Goal: Task Accomplishment & Management: Manage account settings

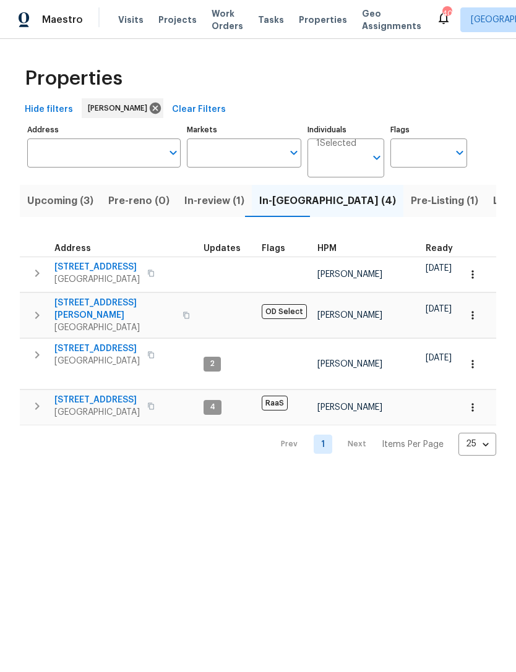
click at [85, 273] on span "[STREET_ADDRESS]" at bounding box center [96, 267] width 85 height 12
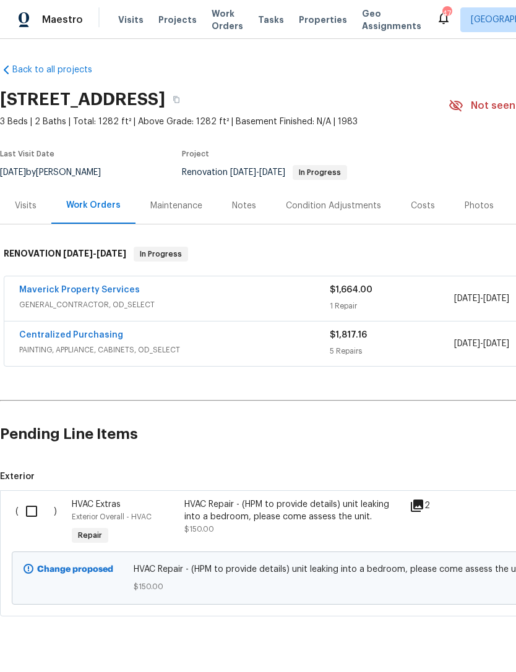
click at [32, 509] on input "checkbox" at bounding box center [36, 511] width 35 height 26
checkbox input "true"
click at [448, 632] on button "Create Work Order" at bounding box center [445, 641] width 102 height 23
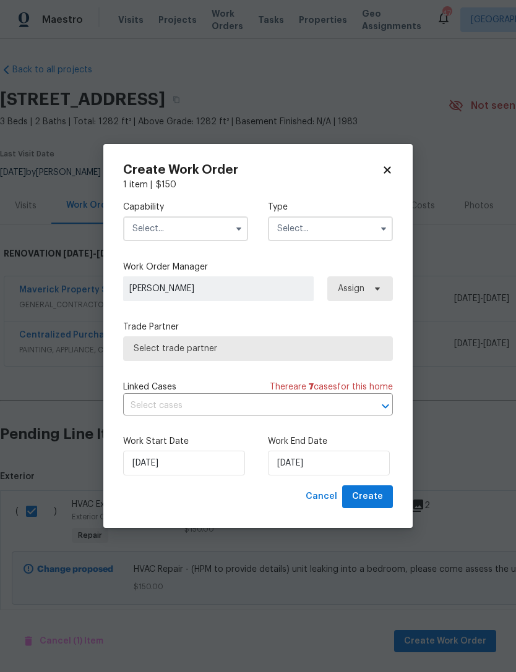
click at [125, 231] on input "text" at bounding box center [185, 228] width 125 height 25
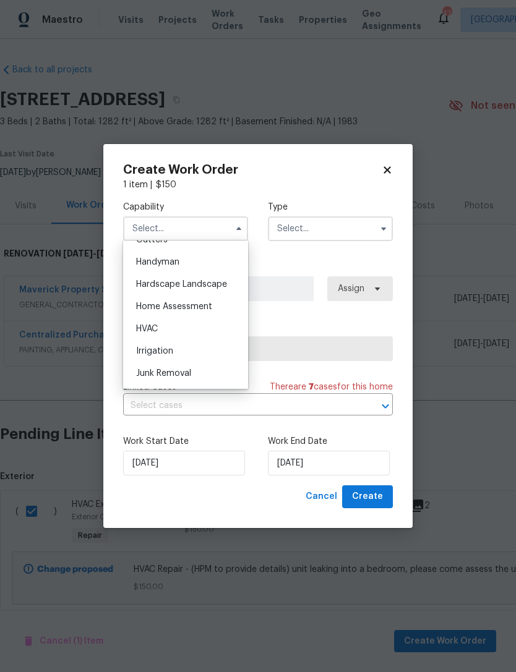
scroll to position [669, 0]
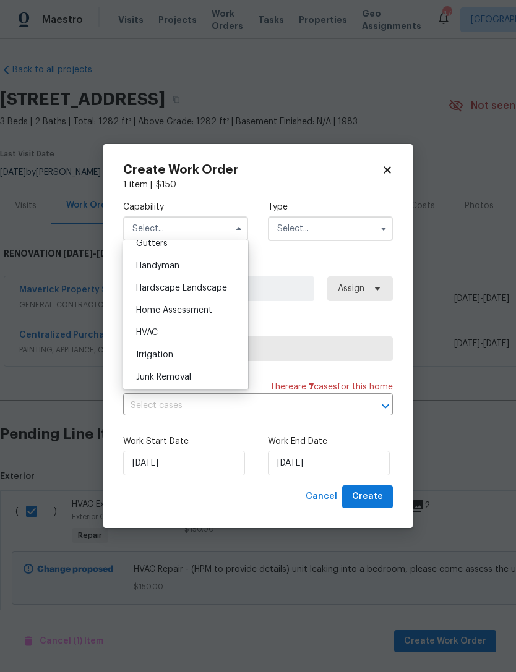
click at [216, 333] on div "HVAC" at bounding box center [185, 332] width 119 height 22
type input "HVAC"
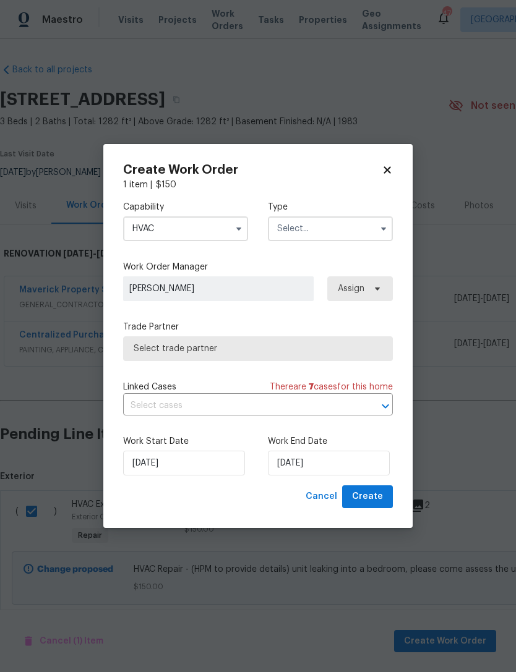
click at [363, 219] on input "text" at bounding box center [330, 228] width 125 height 25
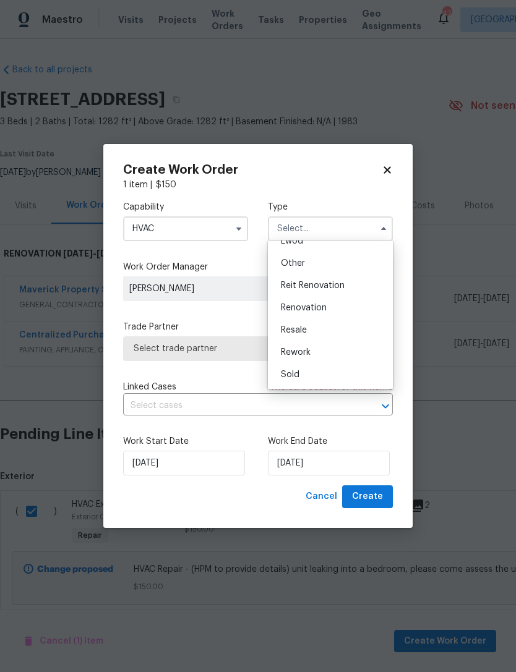
scroll to position [147, 0]
click at [357, 307] on div "Renovation" at bounding box center [330, 308] width 119 height 22
type input "Renovation"
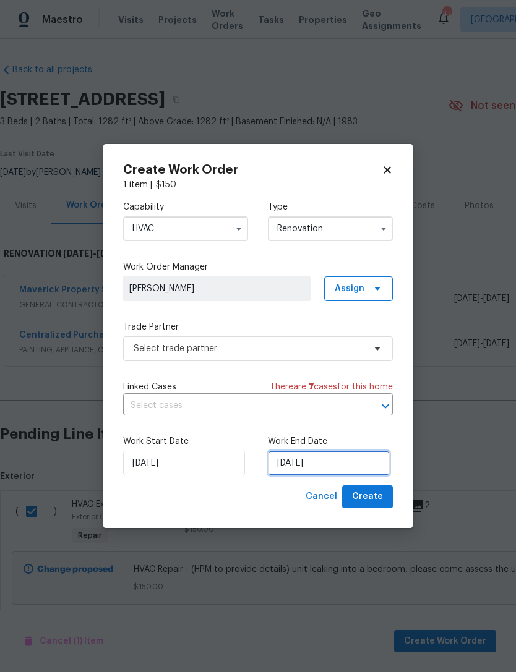
click at [330, 457] on input "10/7/2025" at bounding box center [329, 463] width 122 height 25
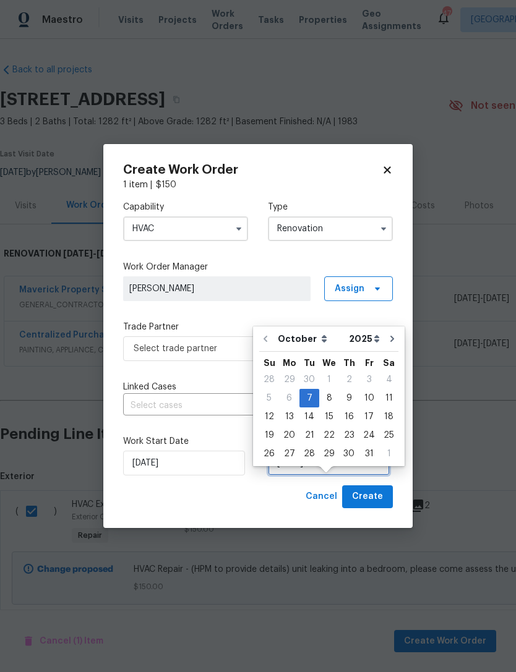
scroll to position [23, 0]
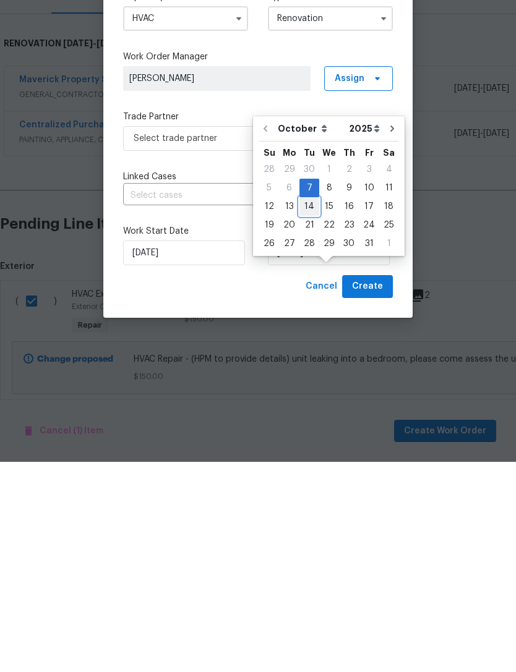
click at [310, 408] on div "14" at bounding box center [309, 416] width 20 height 17
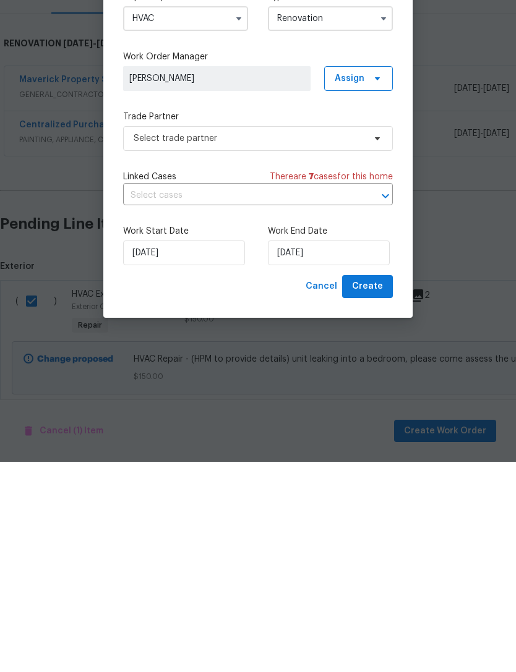
type input "10/14/2025"
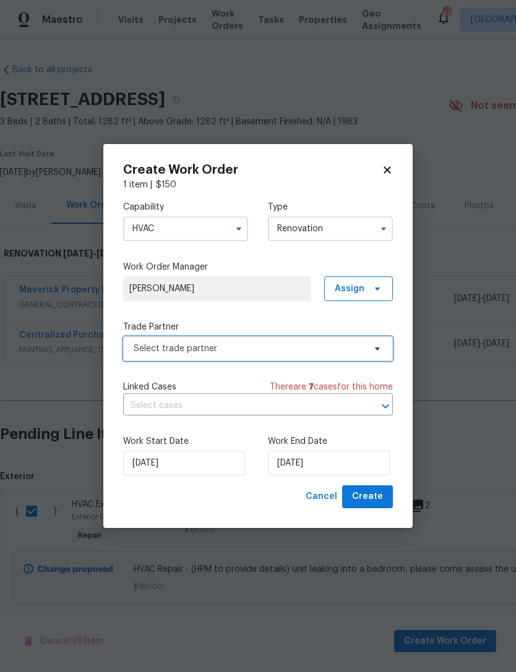
click at [356, 350] on span "Select trade partner" at bounding box center [249, 348] width 231 height 12
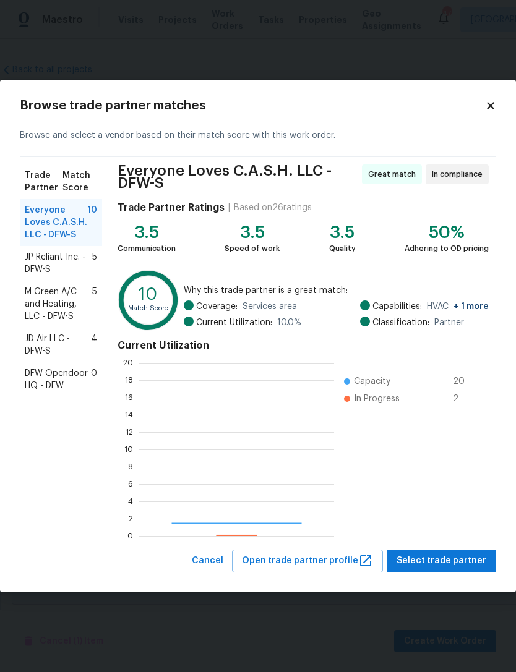
scroll to position [173, 195]
click at [62, 305] on span "M Green A/C and Heating, LLC - DFW-S" at bounding box center [58, 304] width 67 height 37
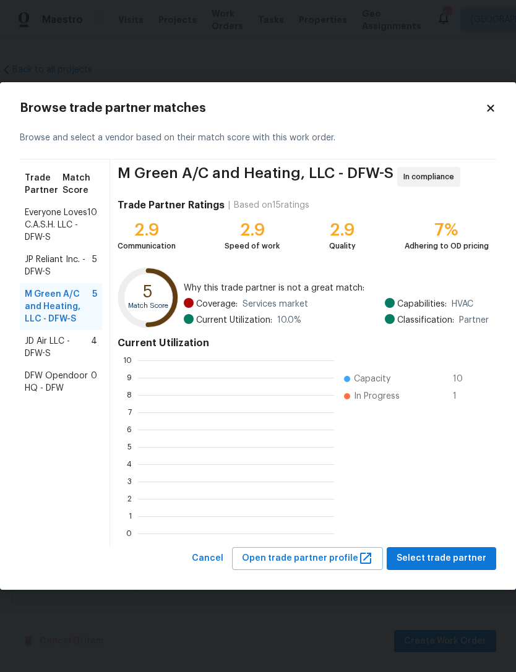
scroll to position [173, 196]
click at [443, 559] on span "Select trade partner" at bounding box center [441, 558] width 90 height 15
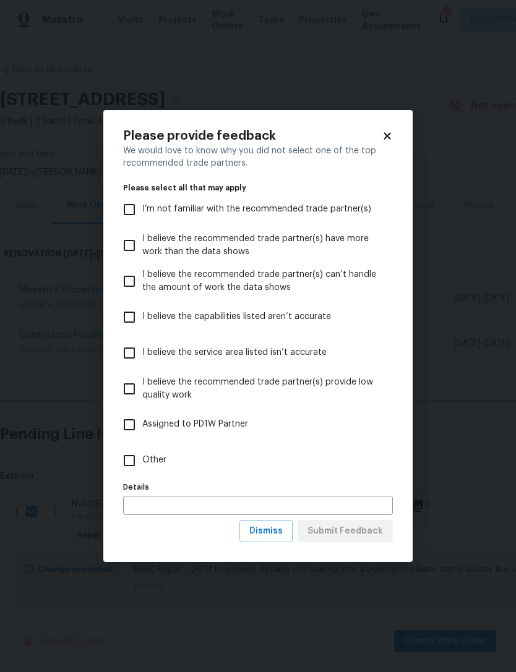
click at [129, 460] on input "Other" at bounding box center [129, 461] width 26 height 26
checkbox input "true"
click at [367, 532] on span "Submit Feedback" at bounding box center [344, 531] width 75 height 15
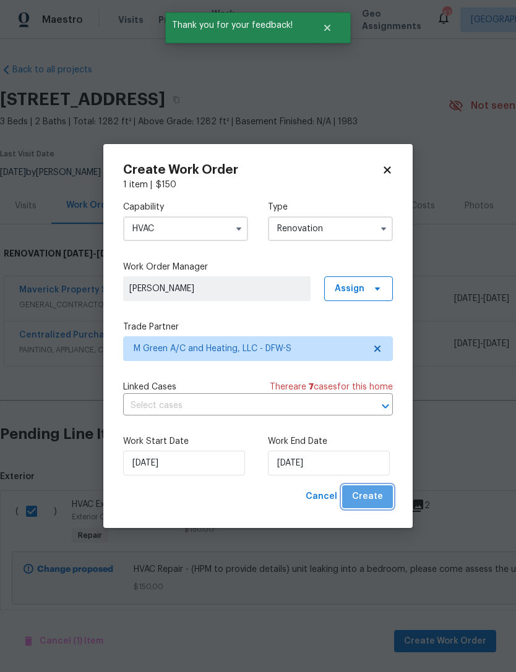
click at [373, 500] on span "Create" at bounding box center [367, 496] width 31 height 15
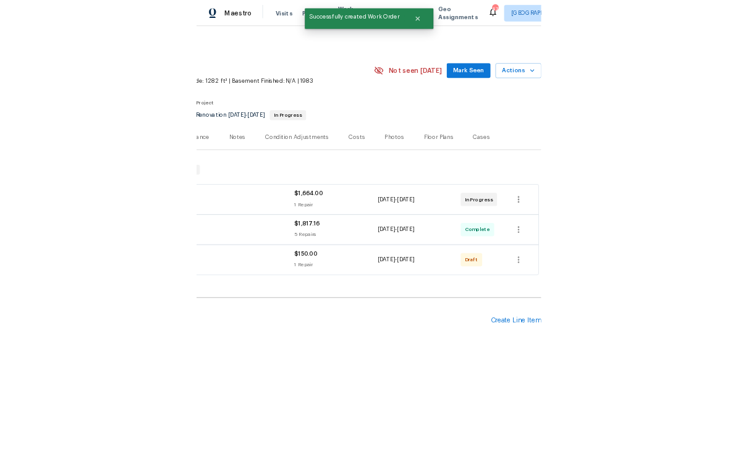
scroll to position [0, 183]
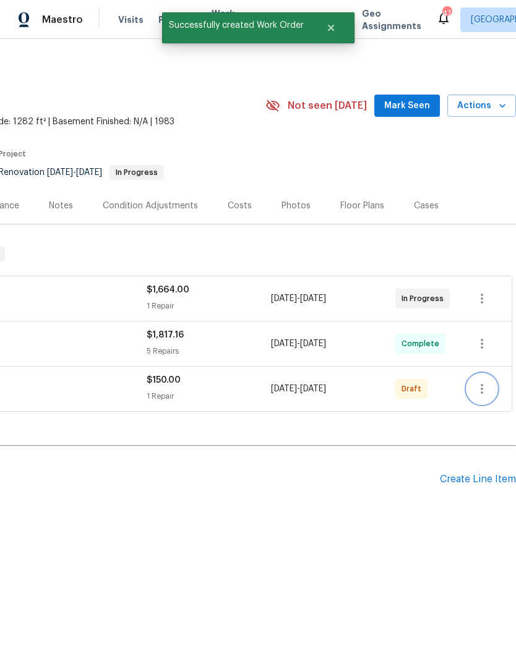
click at [486, 391] on icon "button" at bounding box center [481, 388] width 15 height 15
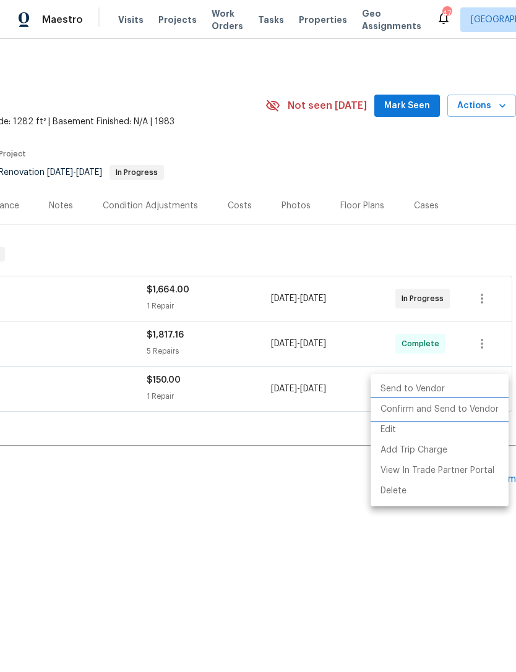
click at [461, 412] on li "Confirm and Send to Vendor" at bounding box center [439, 409] width 138 height 20
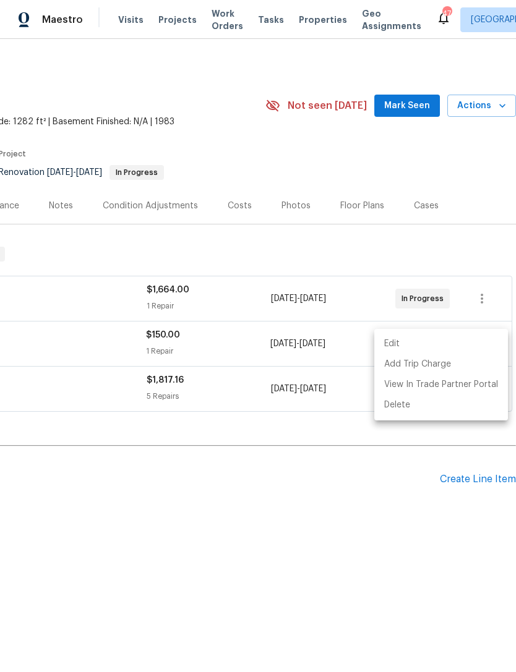
click at [371, 470] on div at bounding box center [258, 336] width 516 height 672
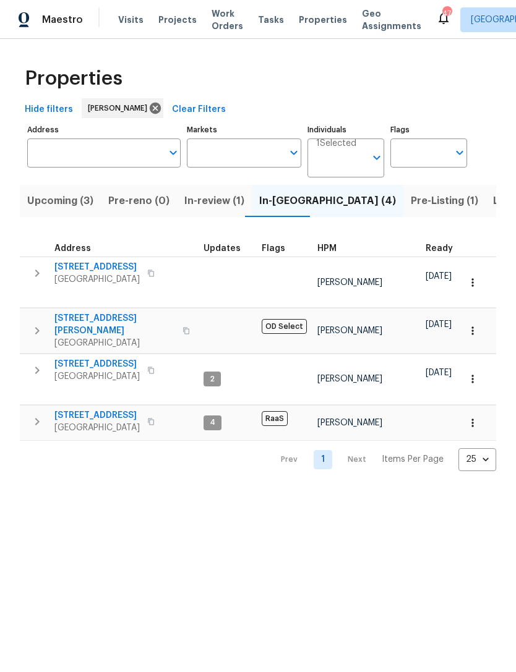
click at [493, 204] on span "Listed (8)" at bounding box center [516, 200] width 47 height 17
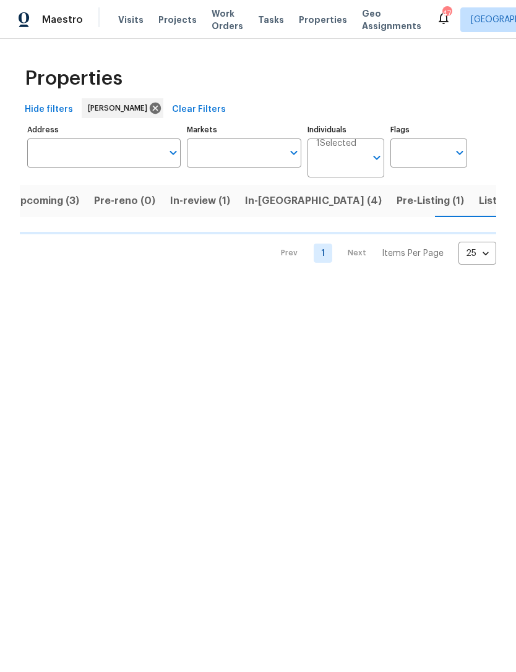
scroll to position [0, 14]
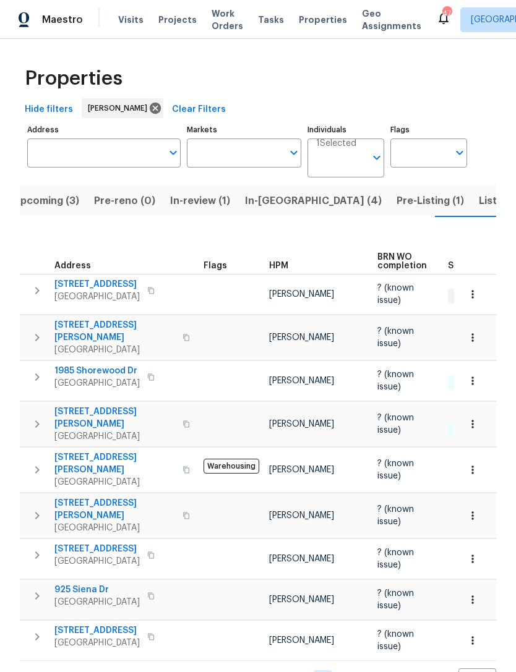
click at [478, 206] on span "Listed (8)" at bounding box center [501, 200] width 47 height 17
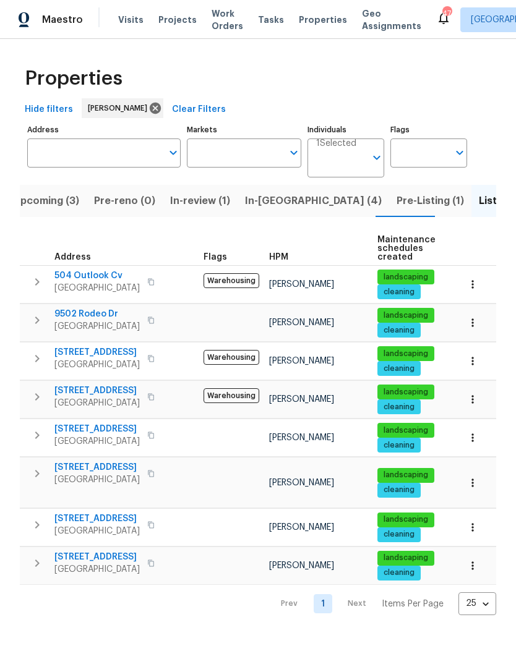
click at [272, 204] on span "In-reno (4)" at bounding box center [313, 200] width 137 height 17
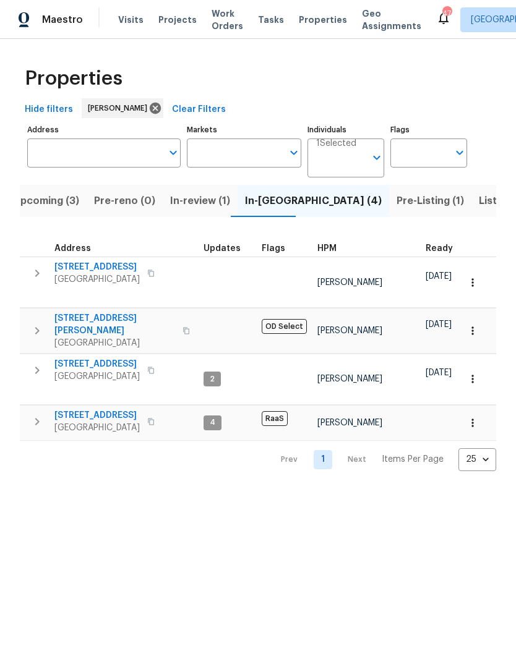
click at [478, 202] on span "Listed (8)" at bounding box center [501, 200] width 47 height 17
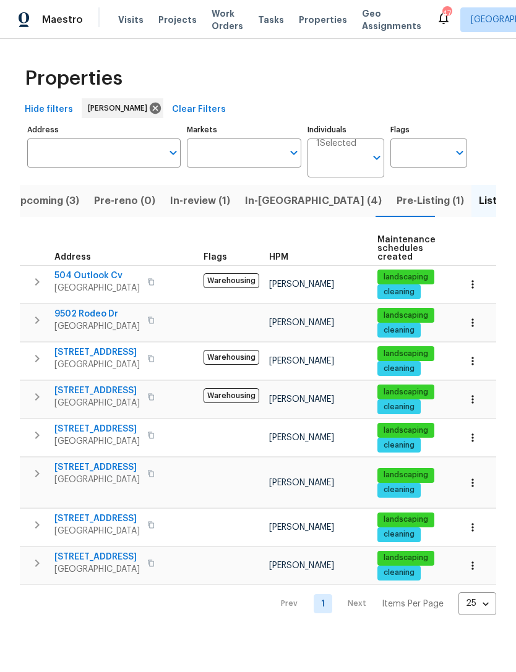
click at [53, 204] on span "Upcoming (3)" at bounding box center [46, 200] width 66 height 17
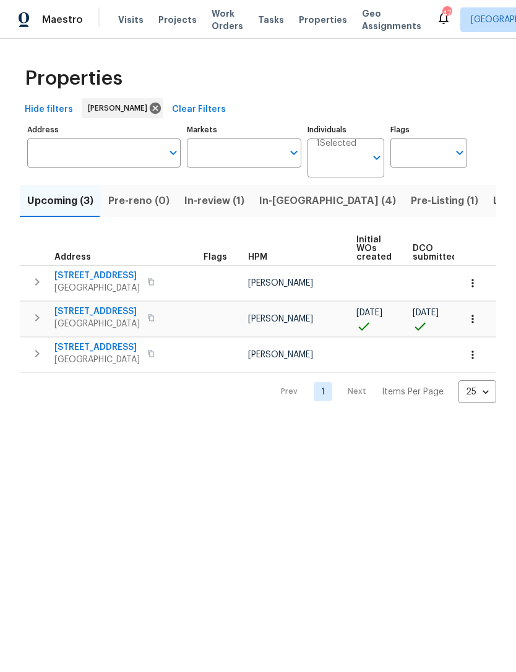
click at [493, 200] on span "Listed (8)" at bounding box center [516, 200] width 47 height 17
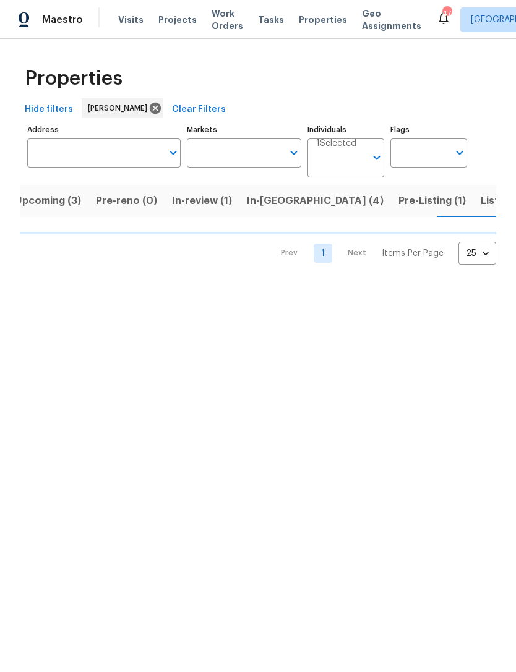
scroll to position [0, 14]
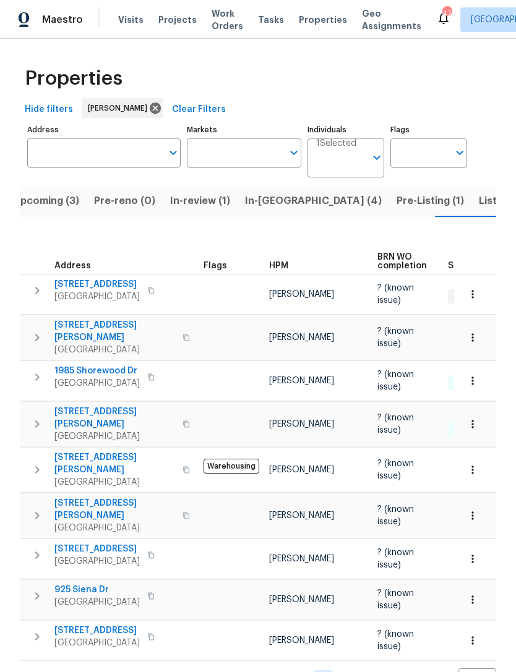
click at [471, 213] on button "Listed (8)" at bounding box center [502, 201] width 62 height 32
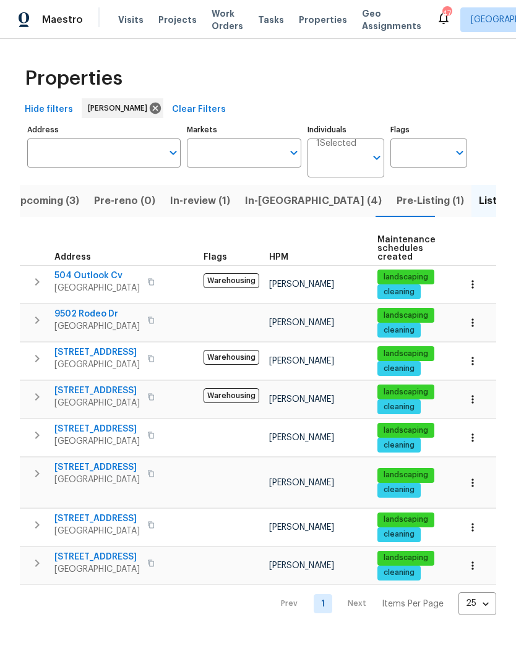
click at [260, 206] on span "In-[GEOGRAPHIC_DATA] (4)" at bounding box center [313, 200] width 137 height 17
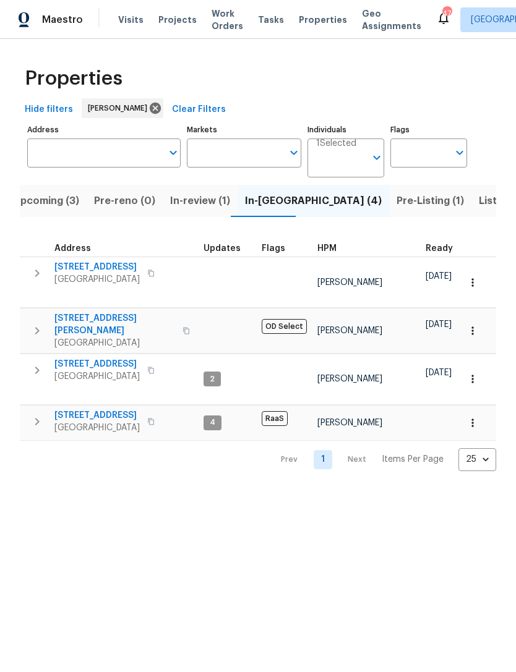
click at [478, 208] on span "Listed (8)" at bounding box center [501, 200] width 47 height 17
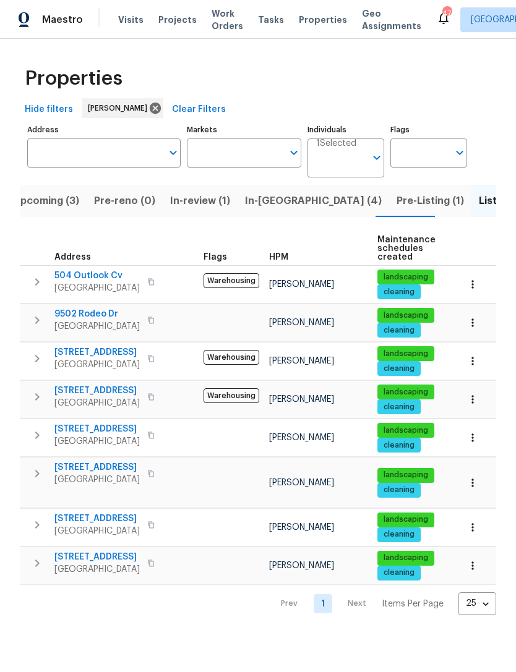
click at [271, 200] on span "In-[GEOGRAPHIC_DATA] (4)" at bounding box center [313, 200] width 137 height 17
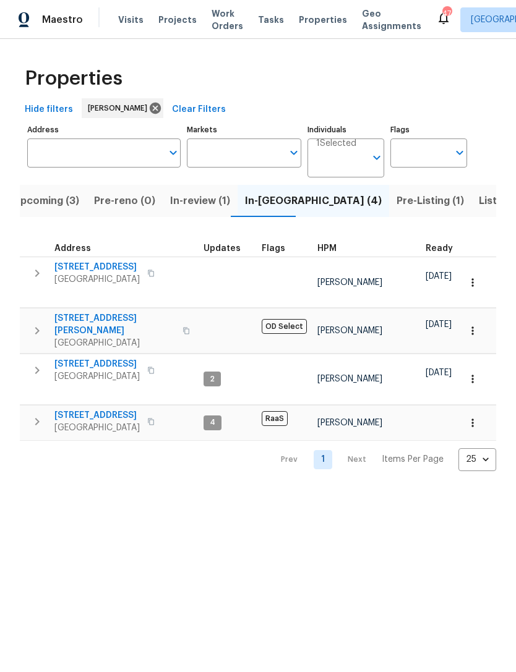
click at [80, 271] on span "[STREET_ADDRESS]" at bounding box center [96, 267] width 85 height 12
click at [471, 211] on button "Listed (8)" at bounding box center [502, 201] width 62 height 32
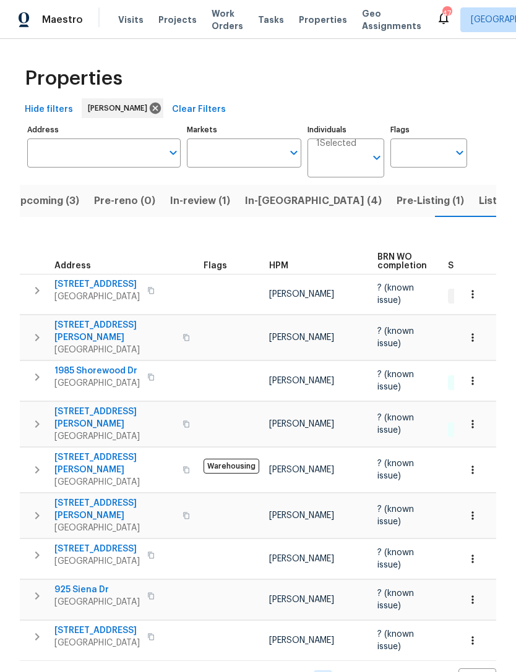
click at [269, 204] on span "In-[GEOGRAPHIC_DATA] (4)" at bounding box center [313, 200] width 137 height 17
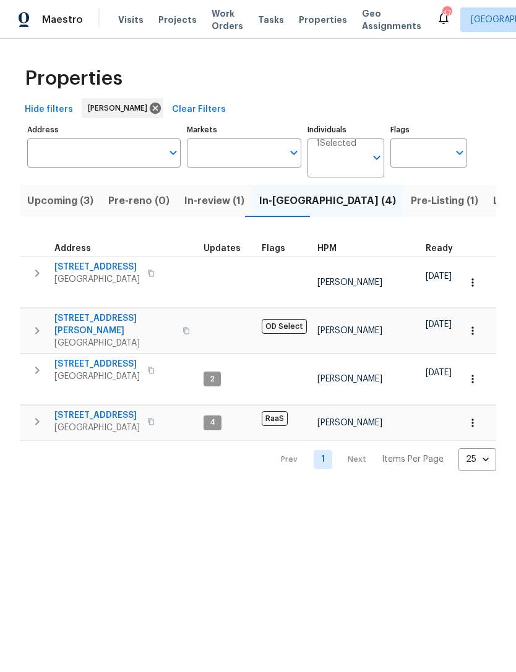
click at [69, 265] on span "6476 Old Mill Cir" at bounding box center [96, 267] width 85 height 12
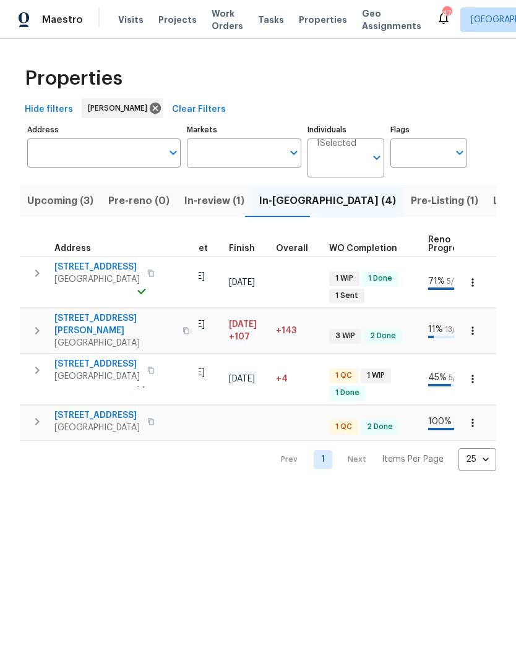
scroll to position [0, 339]
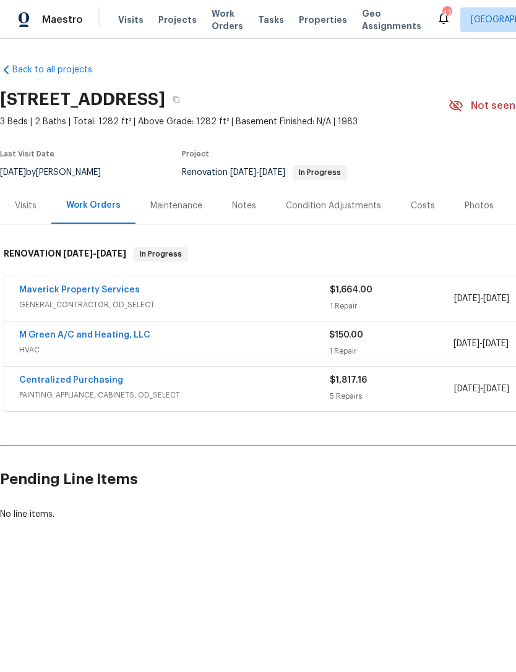
click at [56, 331] on link "M Green A/C and Heating, LLC" at bounding box center [84, 335] width 131 height 9
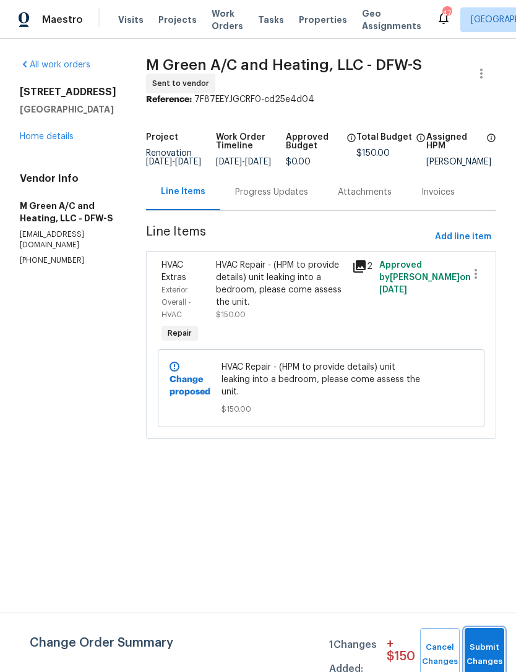
click at [488, 639] on button "Submit Changes" at bounding box center [484, 654] width 40 height 53
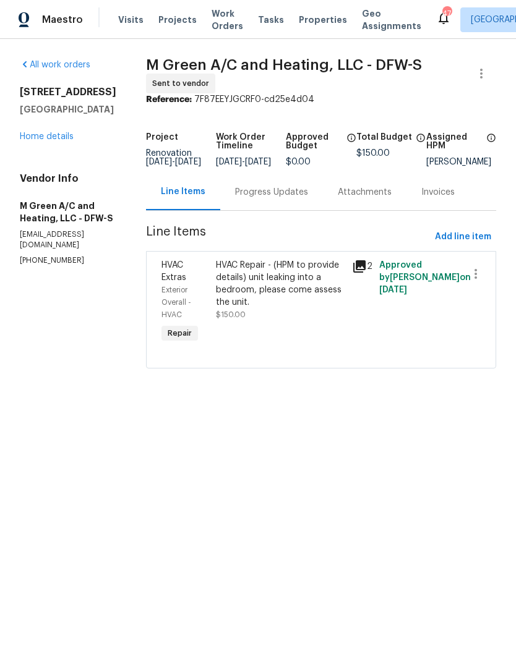
click at [308, 196] on div "Progress Updates" at bounding box center [271, 192] width 73 height 12
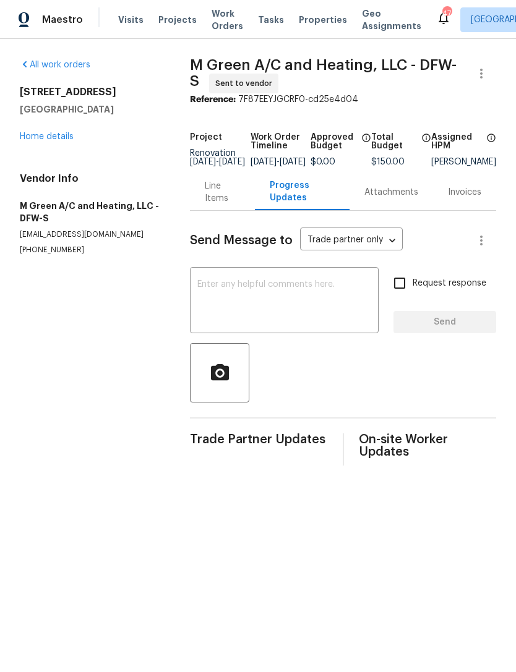
click at [343, 313] on textarea at bounding box center [284, 301] width 174 height 43
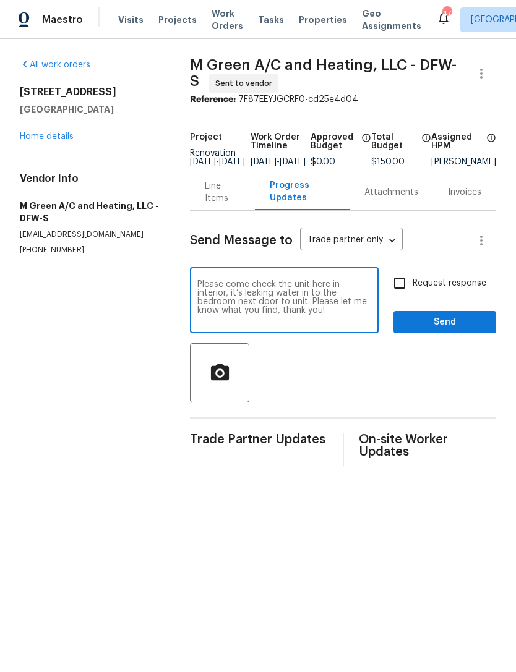
type textarea "Please come check the unit here in interior, it’s leaking water in to the bedro…"
click at [404, 289] on input "Request response" at bounding box center [399, 283] width 26 height 26
checkbox input "true"
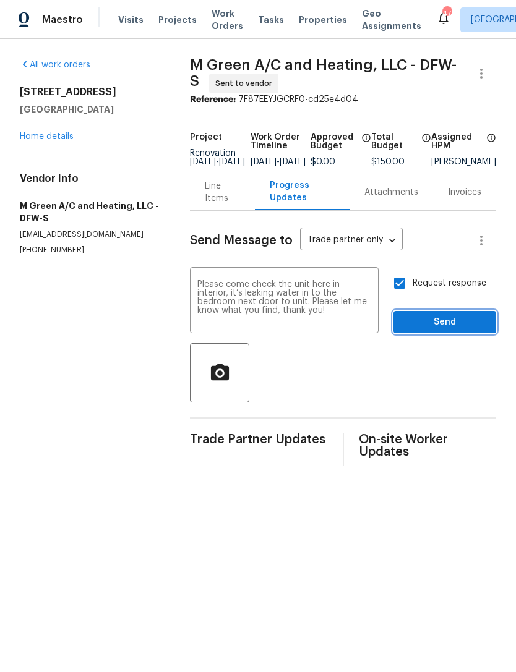
click at [436, 320] on button "Send" at bounding box center [444, 322] width 103 height 23
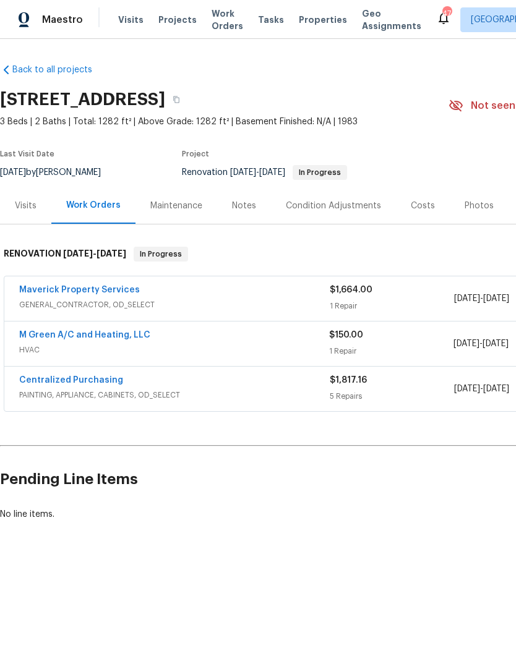
click at [28, 203] on div "Visits" at bounding box center [26, 206] width 22 height 12
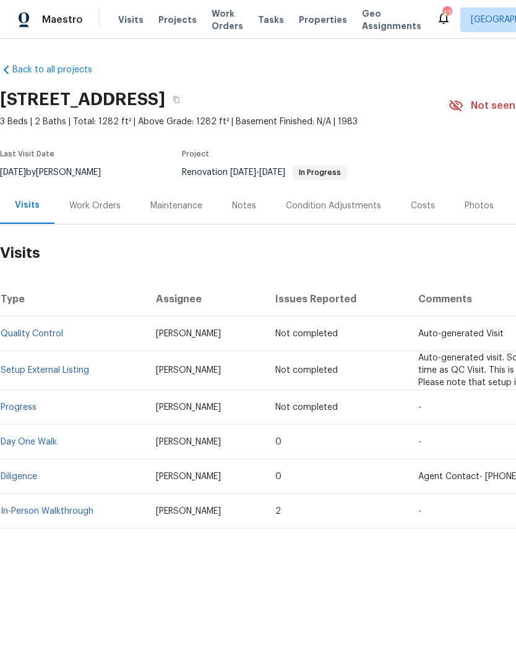
click at [184, 1] on div "Maestro Visits Projects Work Orders Tasks Properties Geo Assignments 47 Dallas …" at bounding box center [258, 19] width 516 height 39
click at [240, 197] on div "Notes" at bounding box center [244, 205] width 54 height 36
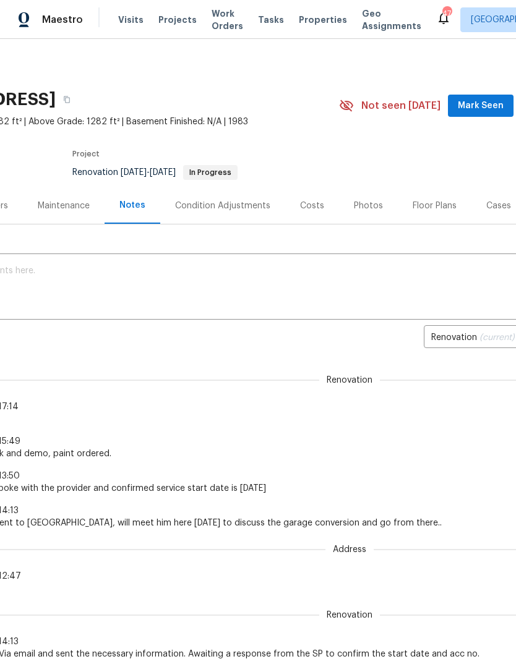
scroll to position [0, 116]
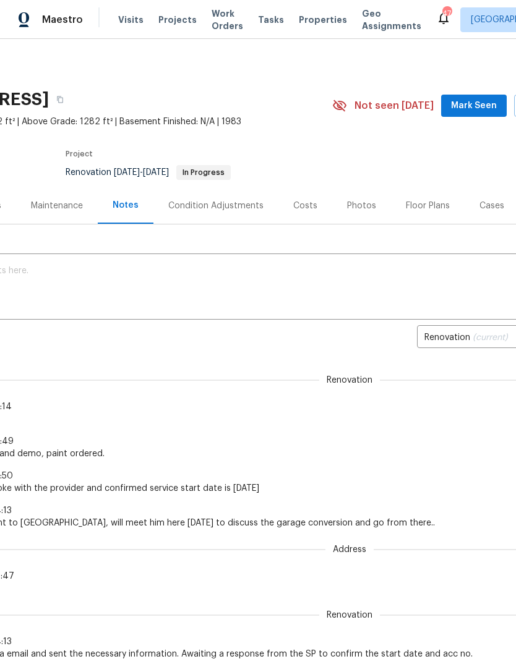
click at [478, 106] on span "Mark Seen" at bounding box center [474, 105] width 46 height 15
click at [419, 291] on textarea at bounding box center [233, 287] width 684 height 43
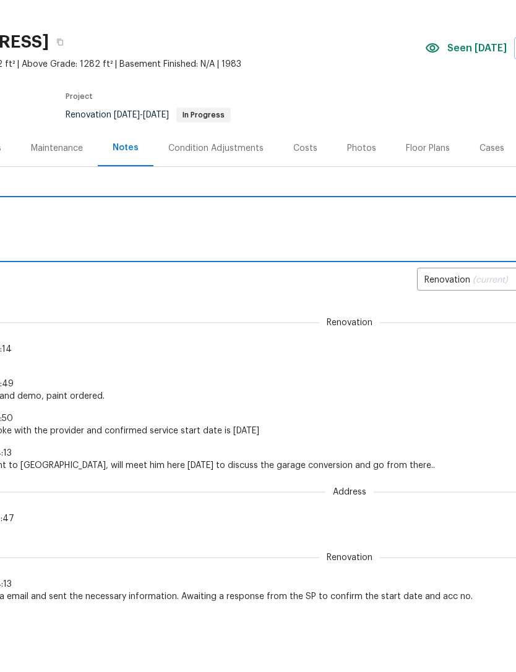
scroll to position [0, 0]
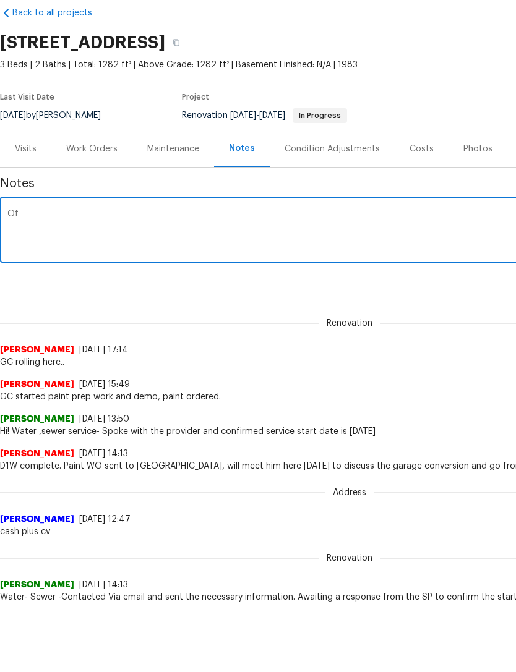
type textarea "O"
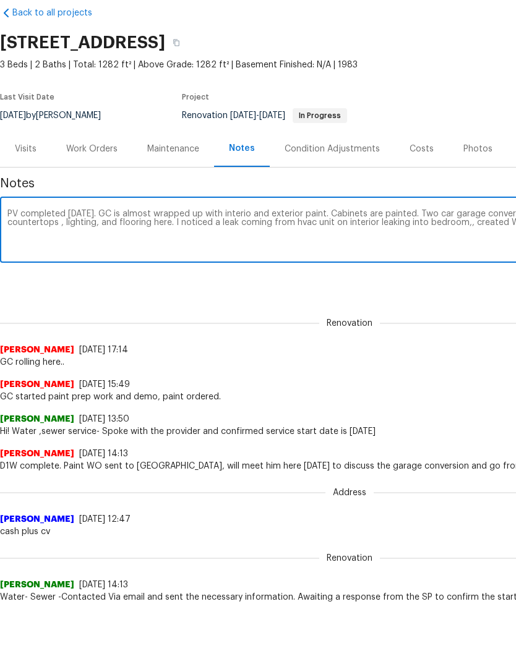
scroll to position [0, 183]
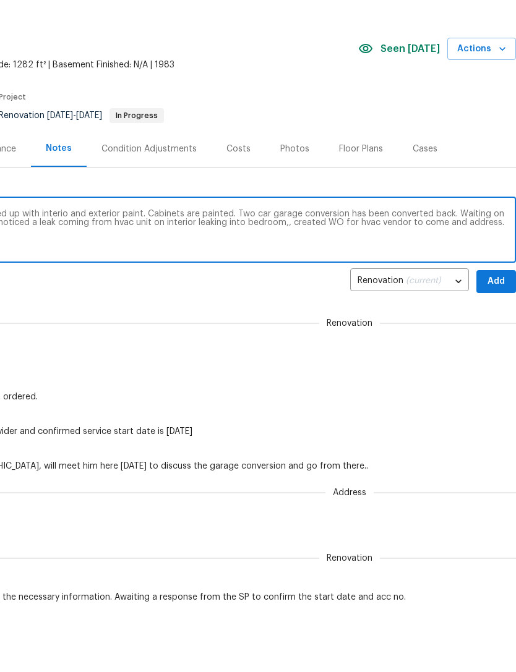
type textarea "PV completed today. GC is almost wrapped up with interio and exterior paint. Ca…"
click at [490, 331] on span "Add" at bounding box center [496, 338] width 20 height 15
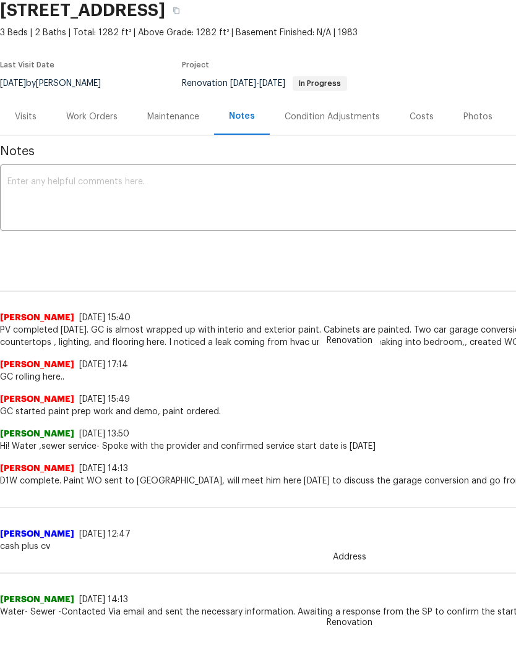
scroll to position [50, 0]
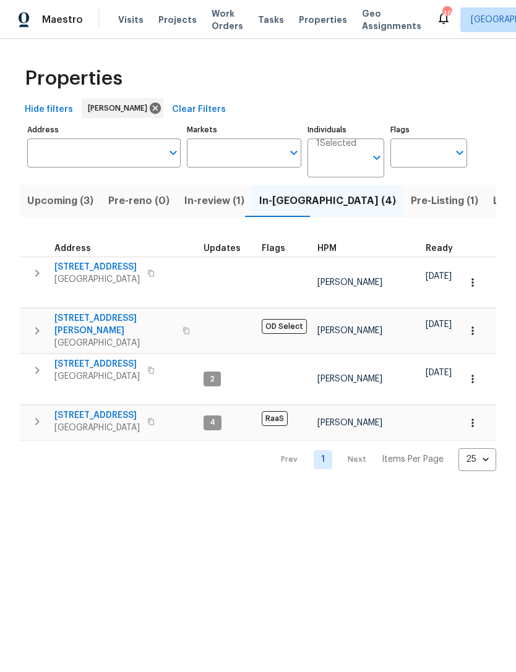
click at [493, 201] on span "Listed (8)" at bounding box center [516, 200] width 47 height 17
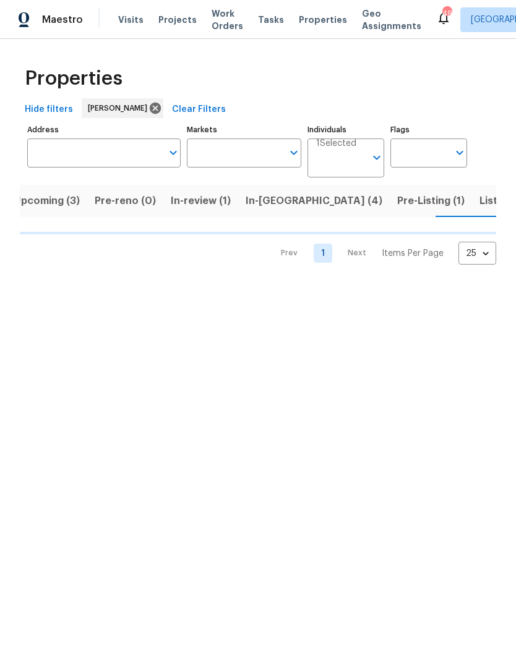
scroll to position [0, 14]
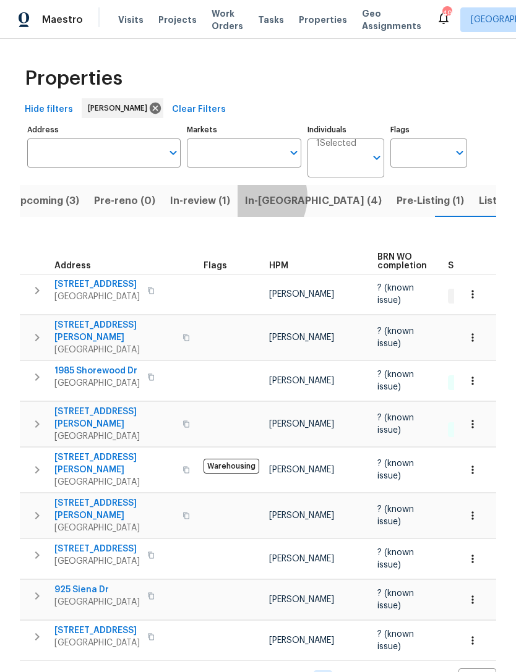
click at [245, 197] on span "In-[GEOGRAPHIC_DATA] (4)" at bounding box center [313, 200] width 137 height 17
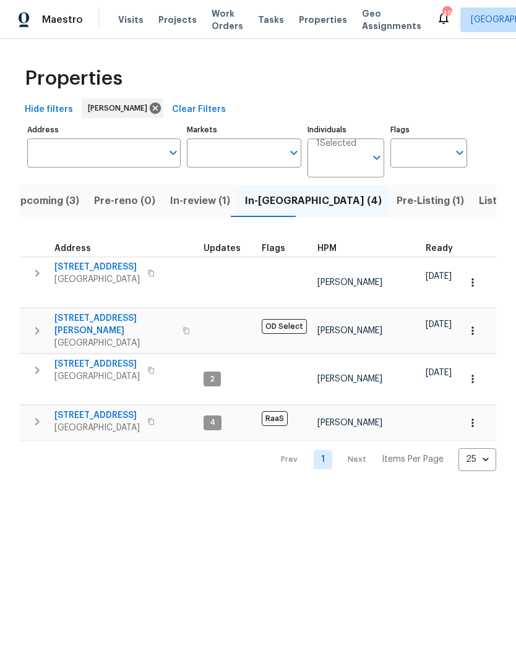
click at [478, 201] on span "Listed (8)" at bounding box center [501, 200] width 47 height 17
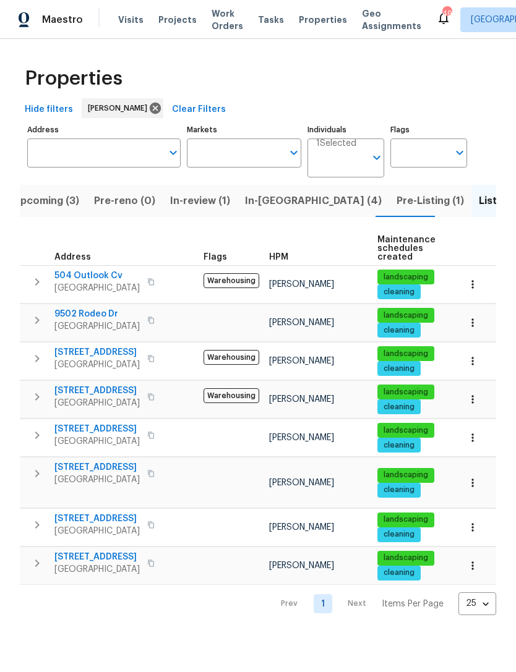
click at [80, 277] on span "504 Outlook Cv" at bounding box center [96, 276] width 85 height 12
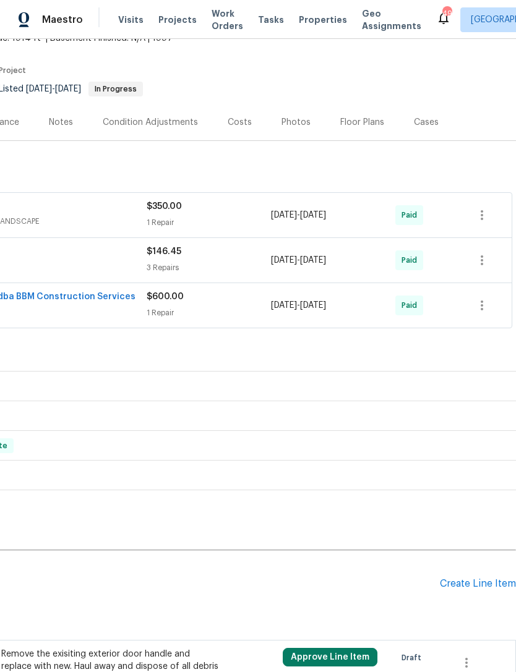
scroll to position [83, 183]
click at [469, 582] on div "Create Line Item" at bounding box center [478, 584] width 76 height 12
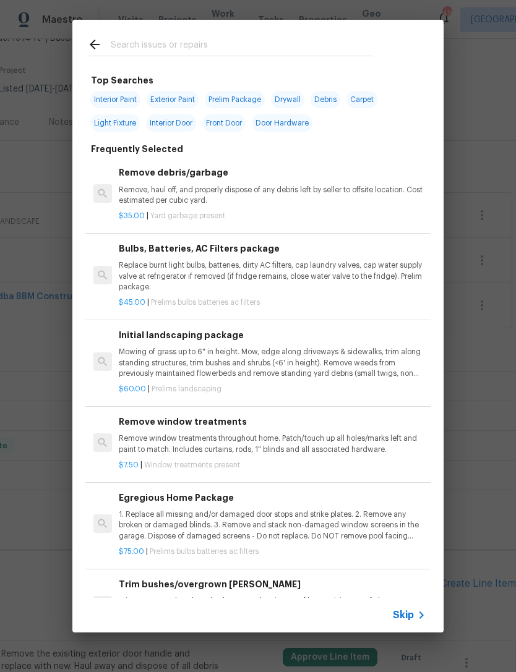
click at [132, 51] on input "text" at bounding box center [242, 46] width 262 height 19
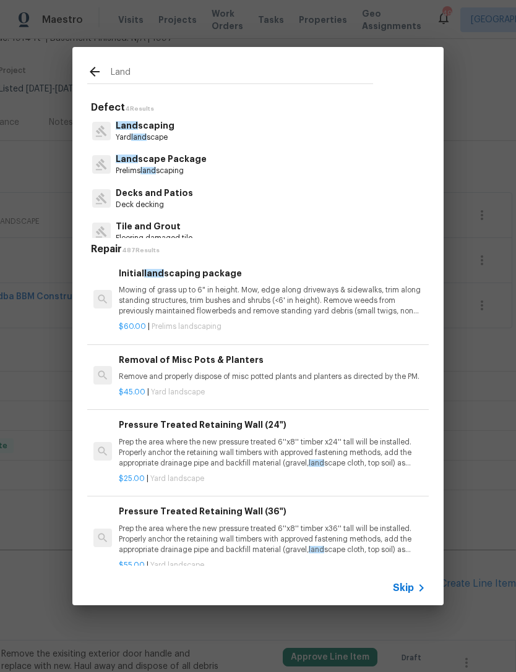
type input "Land"
click at [394, 123] on div "Land scaping Yard land scape" at bounding box center [257, 130] width 341 height 33
click at [394, 122] on div "Land scaping Yard land scape" at bounding box center [257, 130] width 341 height 33
click at [389, 127] on div "Land scaping Yard land scape" at bounding box center [257, 130] width 341 height 33
click at [354, 133] on div "Land scaping Yard land scape" at bounding box center [257, 130] width 341 height 33
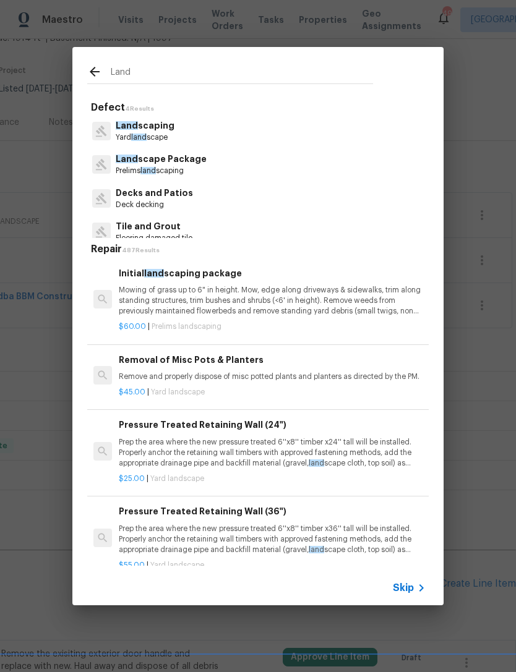
click at [119, 138] on p "Yard land scape" at bounding box center [145, 137] width 59 height 11
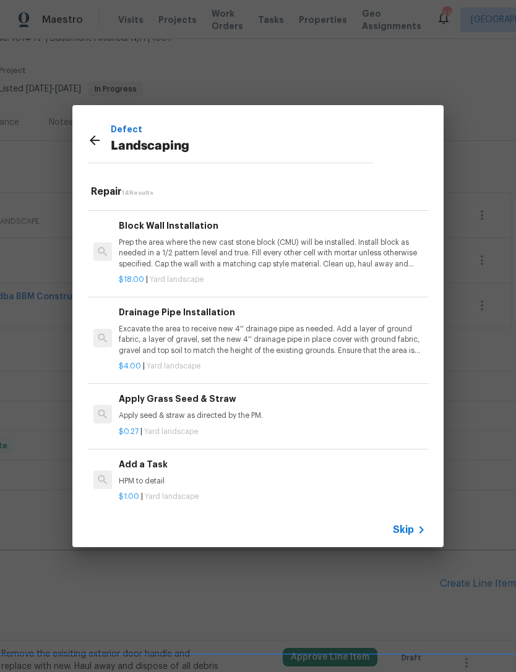
scroll to position [780, 0]
click at [339, 477] on p "HPM to detail" at bounding box center [272, 482] width 307 height 11
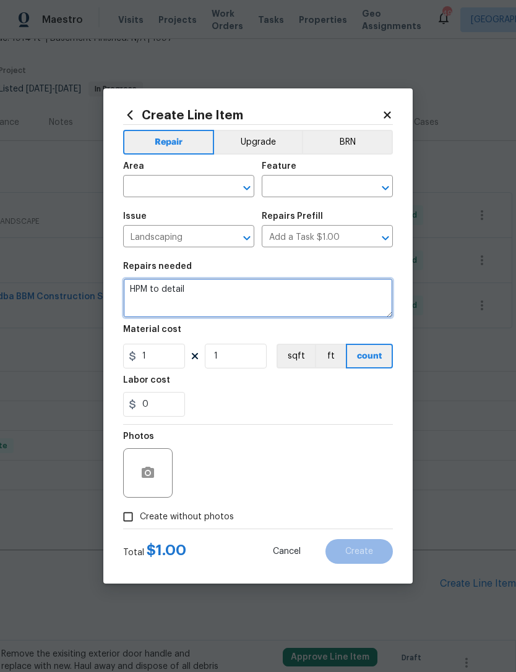
click at [214, 286] on textarea "HPM to detail" at bounding box center [258, 298] width 270 height 40
type textarea "HPM to detail - please trim both large trees in front of home and thin them out…"
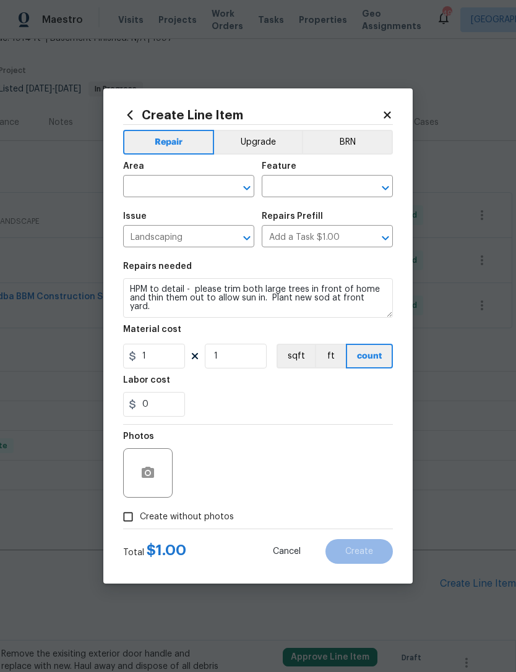
click at [151, 181] on input "text" at bounding box center [171, 187] width 96 height 19
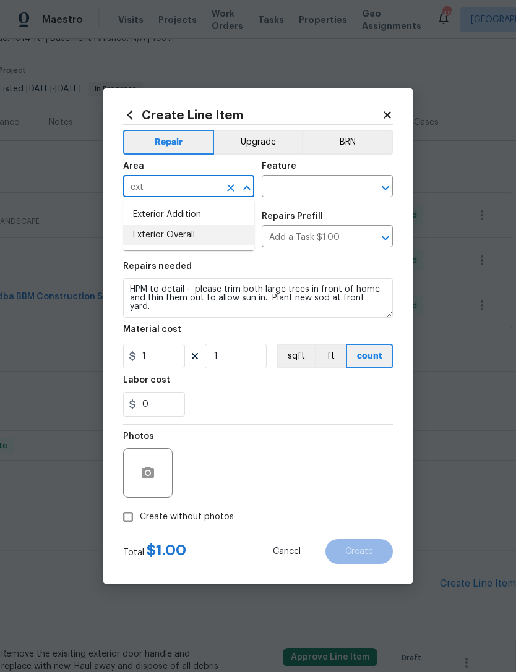
click at [153, 230] on li "Exterior Overall" at bounding box center [188, 235] width 131 height 20
type input "Exterior Overall"
click at [366, 187] on icon "Clear" at bounding box center [369, 188] width 12 height 12
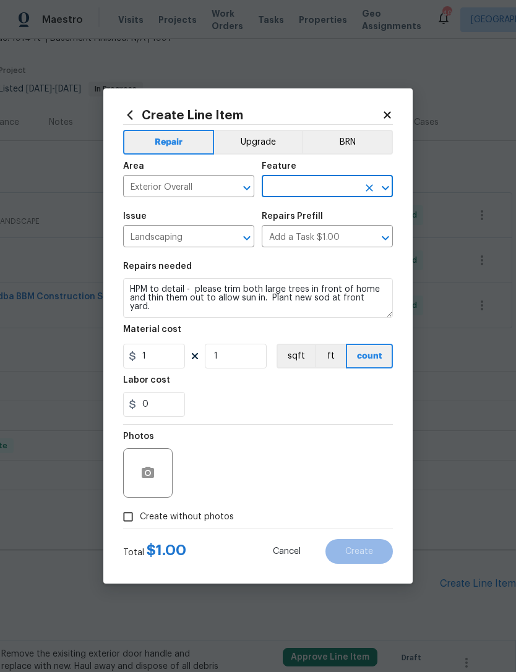
click at [362, 191] on button "Clear" at bounding box center [368, 187] width 17 height 17
click at [364, 190] on icon "Clear" at bounding box center [369, 188] width 12 height 12
click at [324, 426] on div "Photos" at bounding box center [258, 465] width 270 height 80
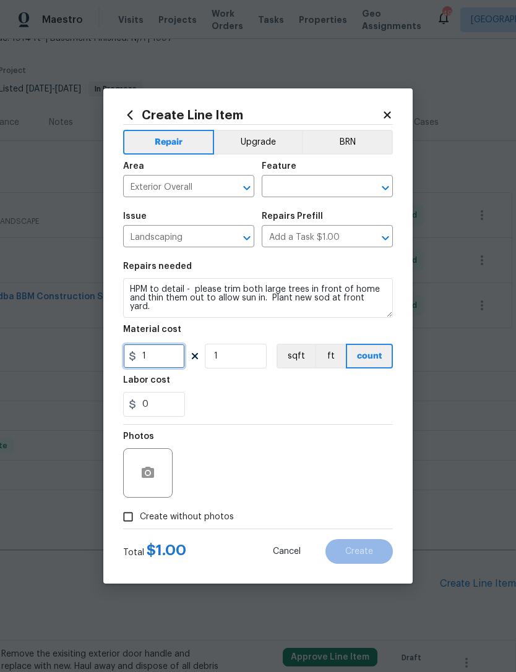
click at [158, 362] on input "1" at bounding box center [154, 356] width 62 height 25
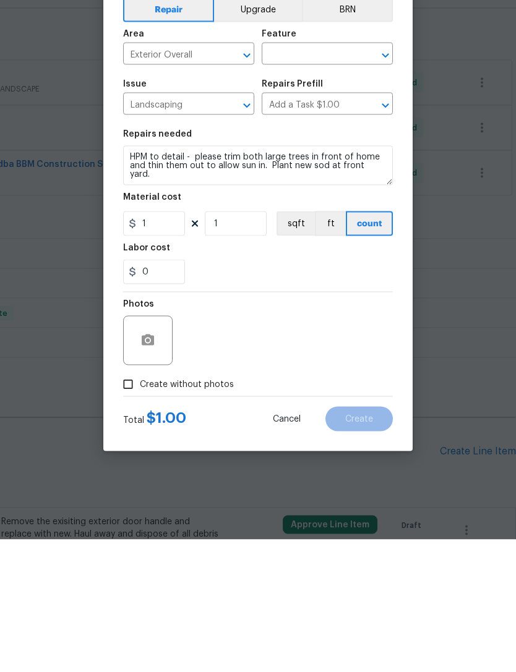
click at [129, 505] on input "Create without photos" at bounding box center [127, 516] width 23 height 23
checkbox input "true"
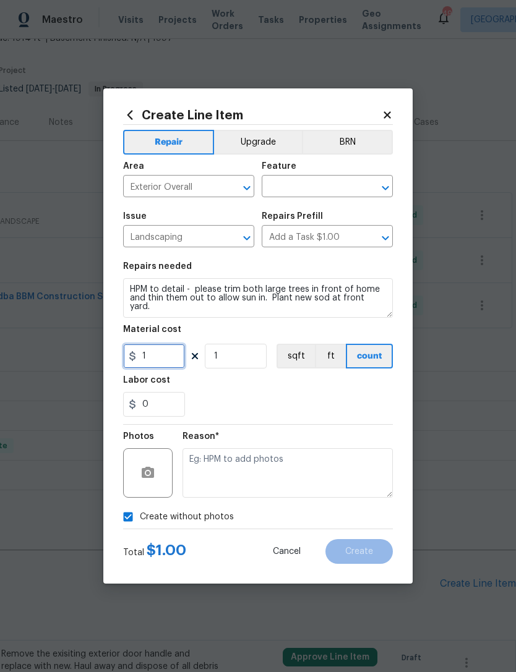
click at [158, 360] on input "1" at bounding box center [154, 356] width 62 height 25
click at [393, 407] on div "Create Line Item Repair Upgrade BRN Area Exterior Overall ​ Feature ​ Issue Lan…" at bounding box center [257, 335] width 309 height 495
click at [368, 184] on icon "Clear" at bounding box center [369, 188] width 12 height 12
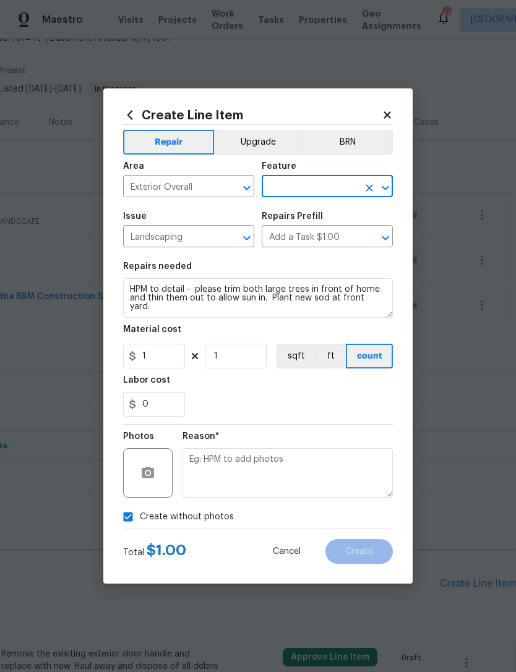
click at [373, 236] on icon "Clear" at bounding box center [369, 238] width 12 height 12
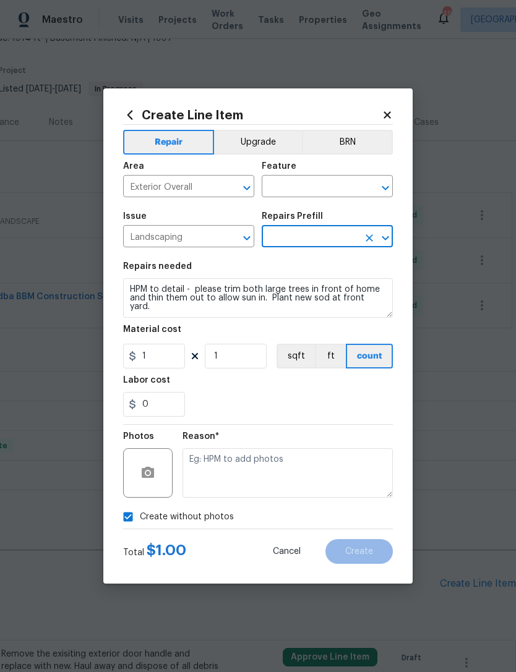
click at [386, 191] on icon "Open" at bounding box center [385, 188] width 15 height 15
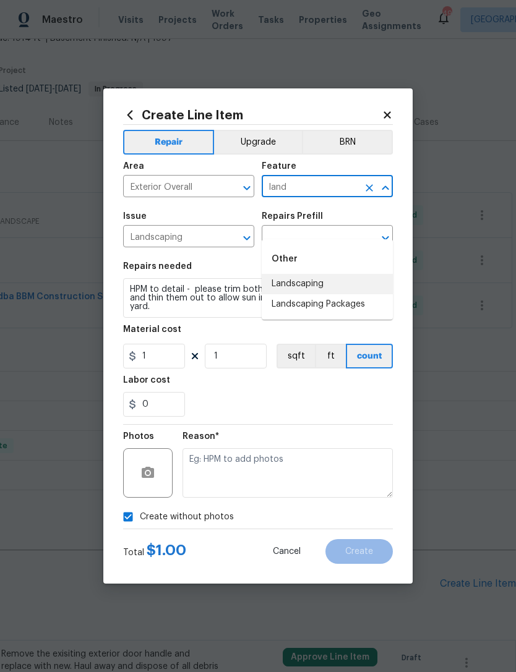
click at [358, 274] on li "Landscaping" at bounding box center [327, 284] width 131 height 20
type input "Landscaping"
click at [357, 246] on input "text" at bounding box center [310, 237] width 96 height 19
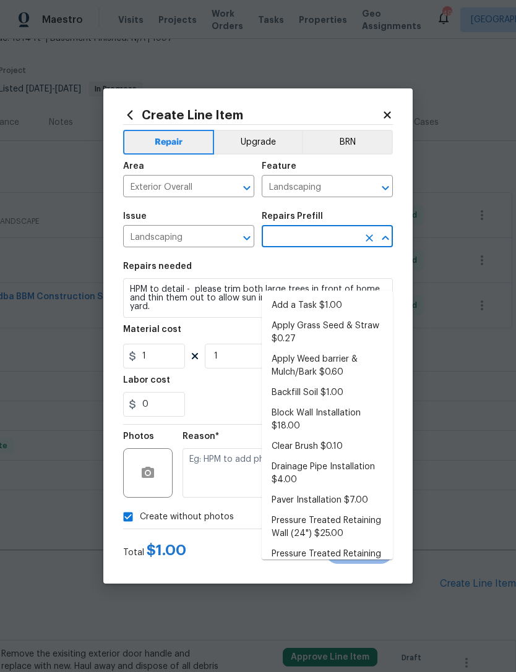
click at [354, 296] on li "Add a Task $1.00" at bounding box center [327, 306] width 131 height 20
type input "Add a Task $1.00"
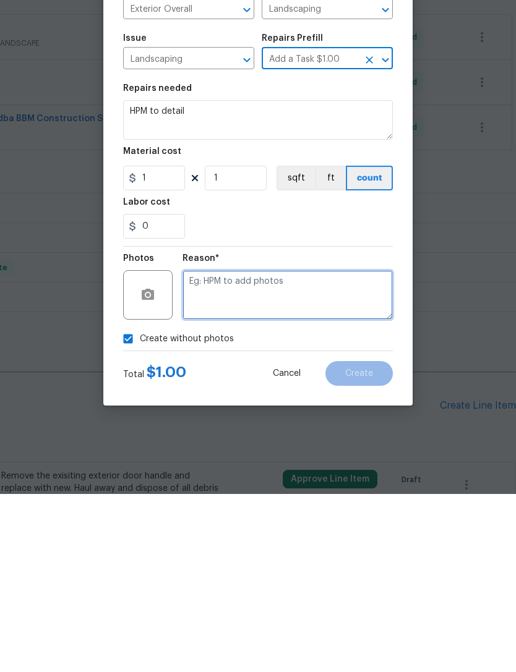
click at [351, 448] on textarea at bounding box center [287, 472] width 210 height 49
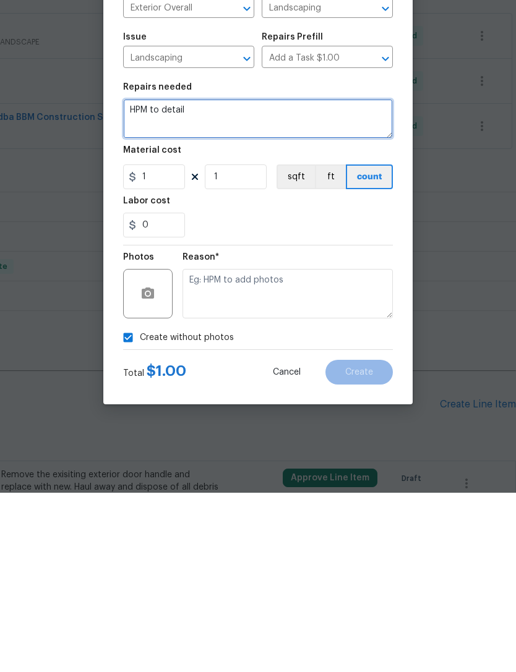
click at [367, 278] on textarea "HPM to detail" at bounding box center [258, 298] width 270 height 40
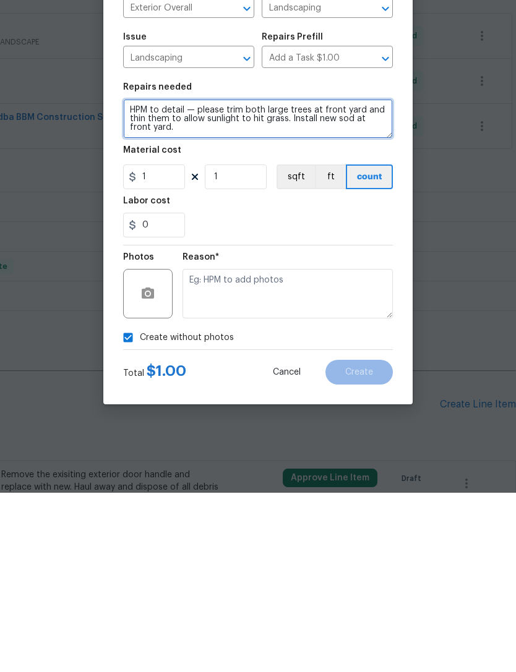
type textarea "HPM to detail — please trim both large trees at front yard and thin them to all…"
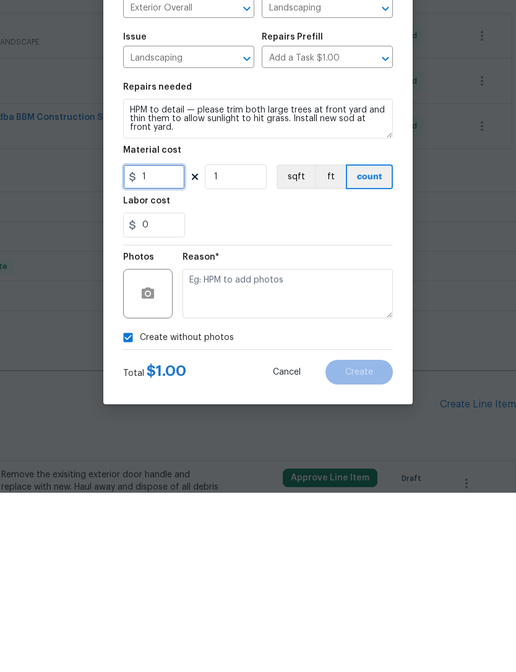
click at [154, 344] on input "1" at bounding box center [154, 356] width 62 height 25
type input "4000"
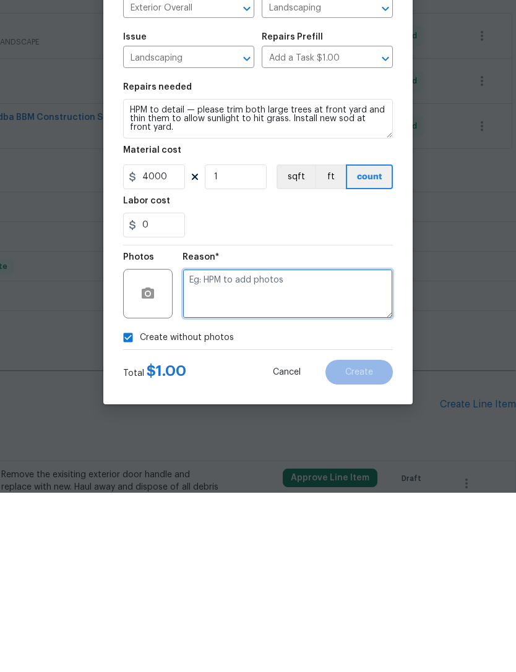
click at [360, 448] on textarea at bounding box center [287, 472] width 210 height 49
type textarea "Will add later"
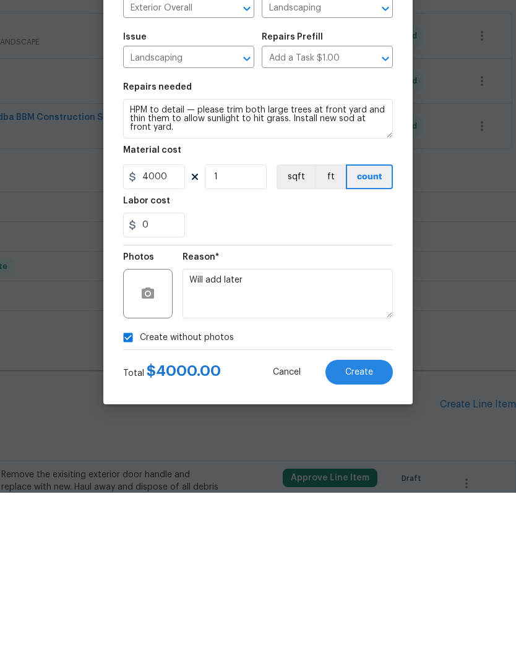
click at [385, 539] on button "Create" at bounding box center [358, 551] width 67 height 25
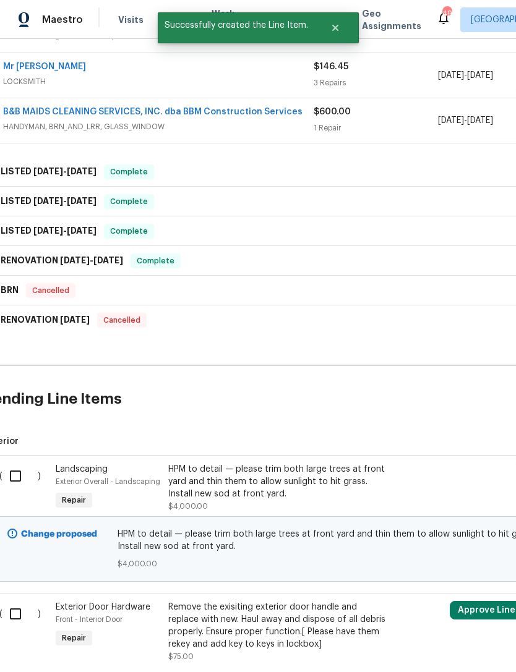
scroll to position [270, 16]
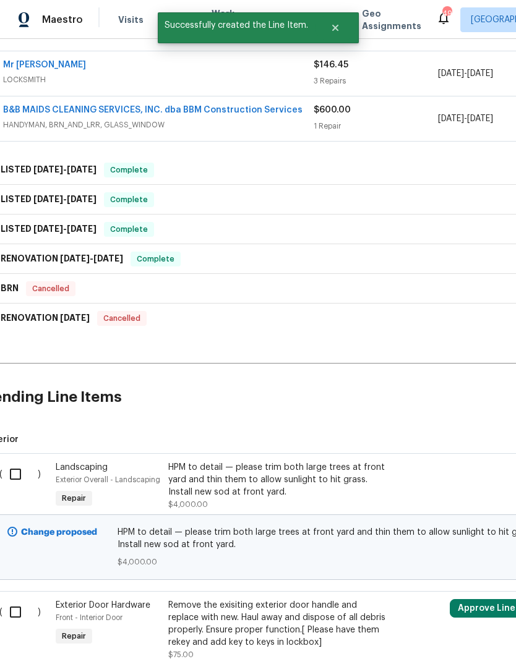
click at [29, 461] on input "checkbox" at bounding box center [19, 474] width 35 height 26
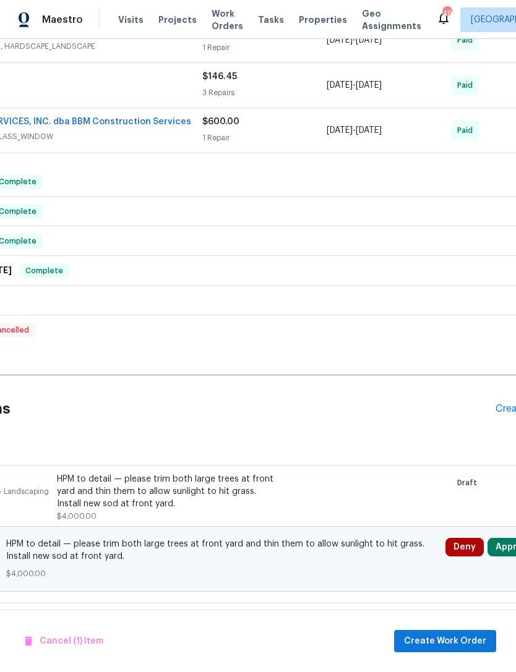
scroll to position [258, 122]
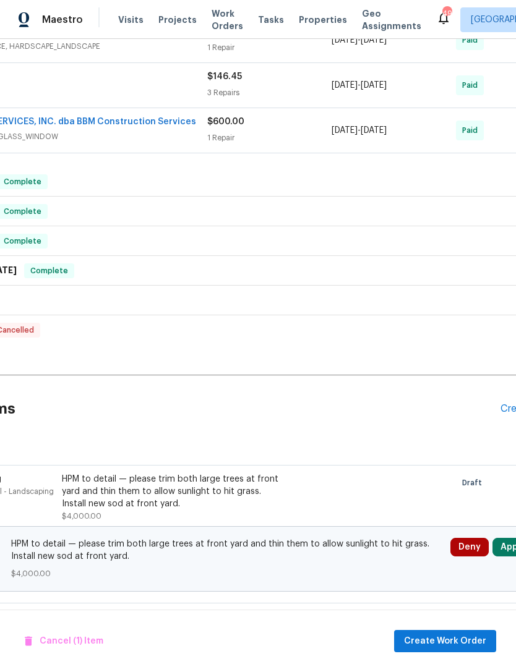
click at [97, 473] on div "HPM to detail — please trim both large trees at front yard and thin them to all…" at bounding box center [171, 491] width 218 height 37
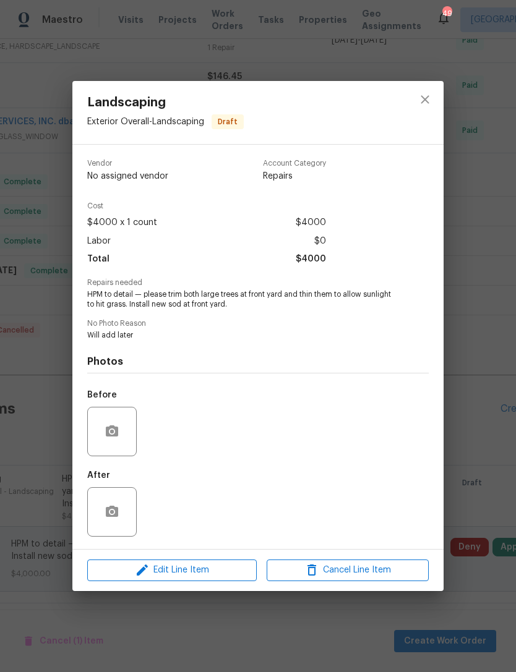
click at [86, 451] on div "Vendor No assigned vendor Account Category Repairs Cost $4000 x 1 count $4000 L…" at bounding box center [257, 347] width 371 height 404
click at [177, 569] on span "Edit Line Item" at bounding box center [172, 570] width 162 height 15
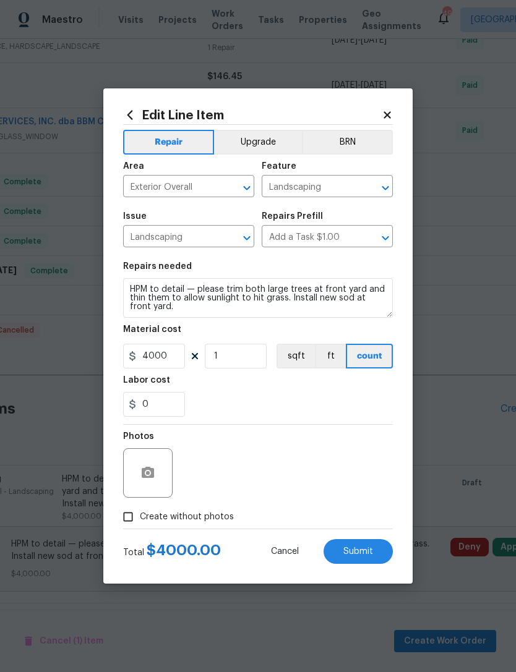
click at [274, 139] on button "Upgrade" at bounding box center [258, 142] width 88 height 25
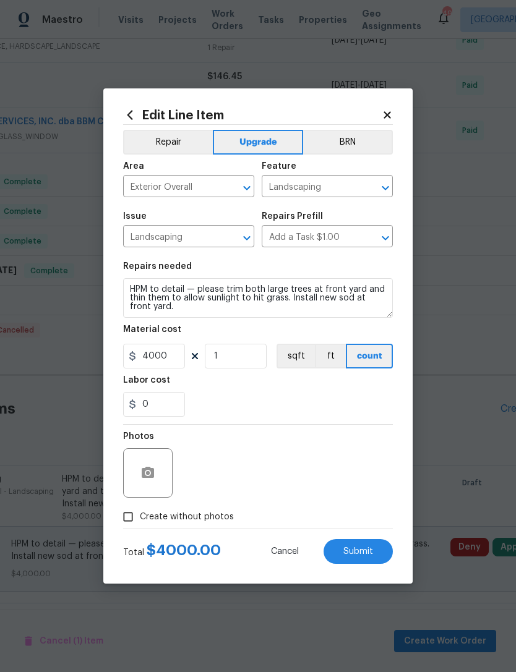
click at [364, 554] on span "Submit" at bounding box center [358, 551] width 30 height 9
checkbox input "false"
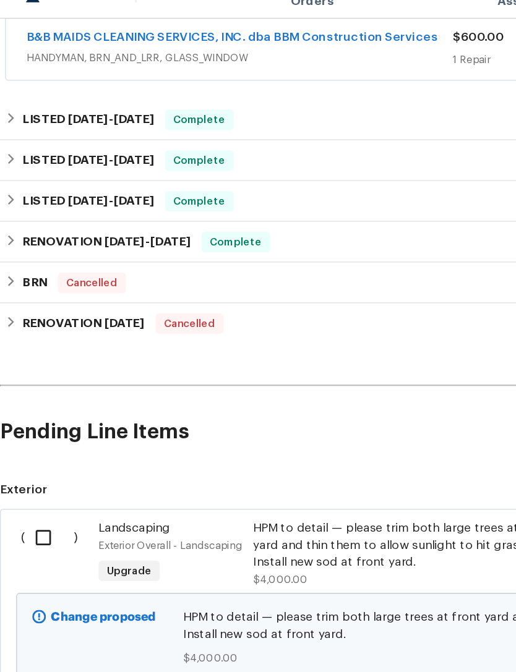
scroll to position [327, 0]
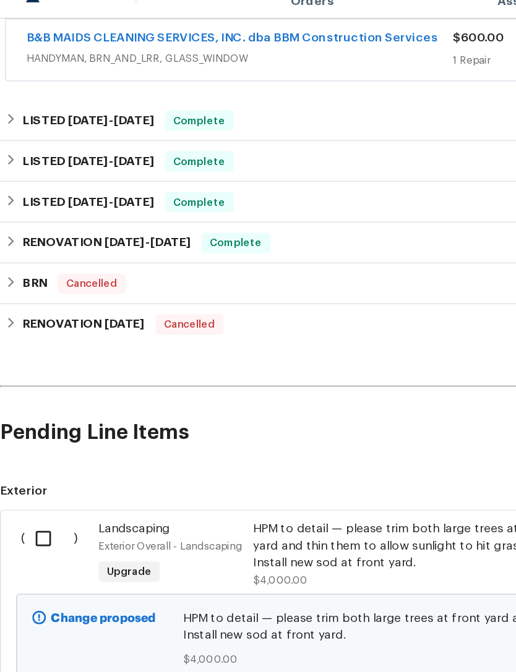
click at [270, 404] on div "HPM to detail — please trim both large trees at front yard and thin them to all…" at bounding box center [293, 422] width 218 height 37
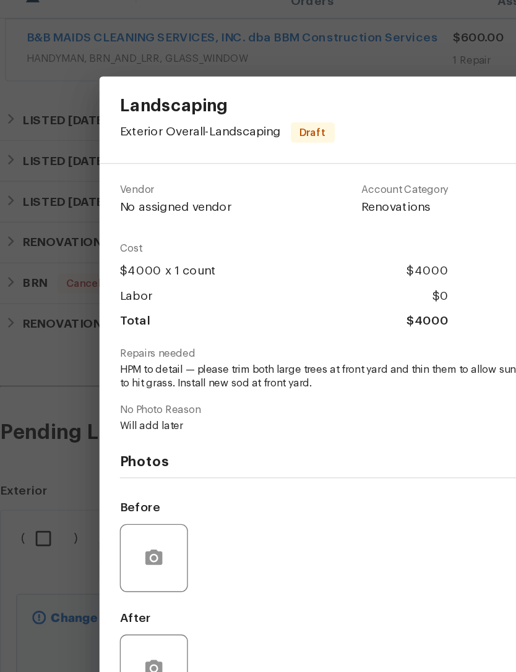
click at [307, 289] on span "HPM to detail — please trim both large trees at front yard and thin them to all…" at bounding box center [240, 299] width 307 height 21
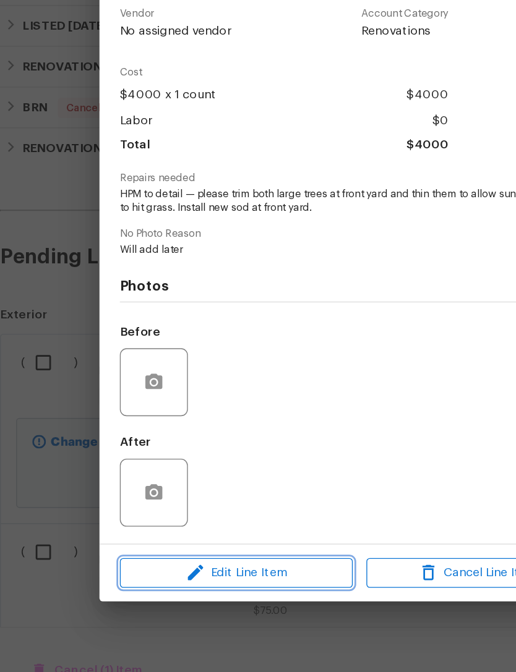
click at [157, 563] on span "Edit Line Item" at bounding box center [172, 570] width 162 height 15
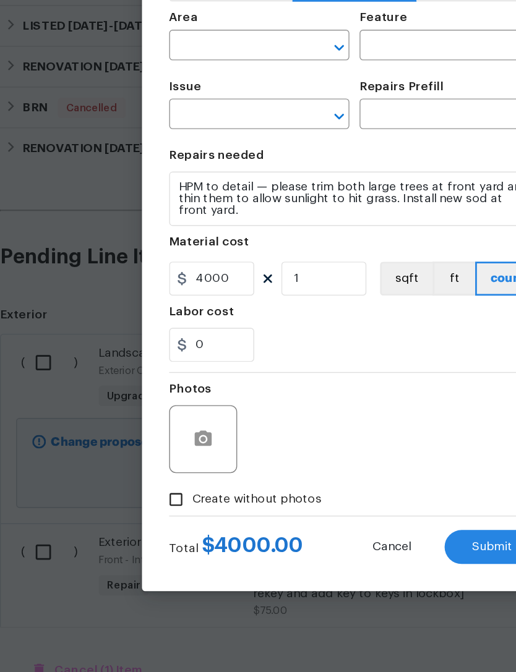
type input "Exterior Overall"
type input "Landscaping"
type input "Add a Task $1.00"
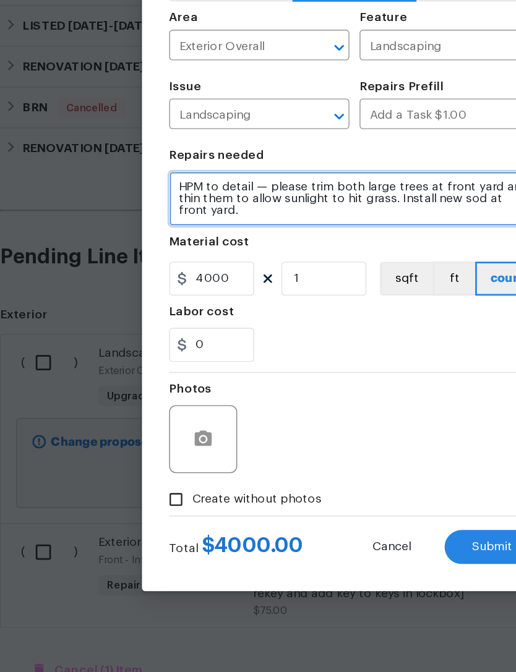
click at [316, 278] on textarea "HPM to detail — please trim both large trees at front yard and thin them to all…" at bounding box center [258, 298] width 270 height 40
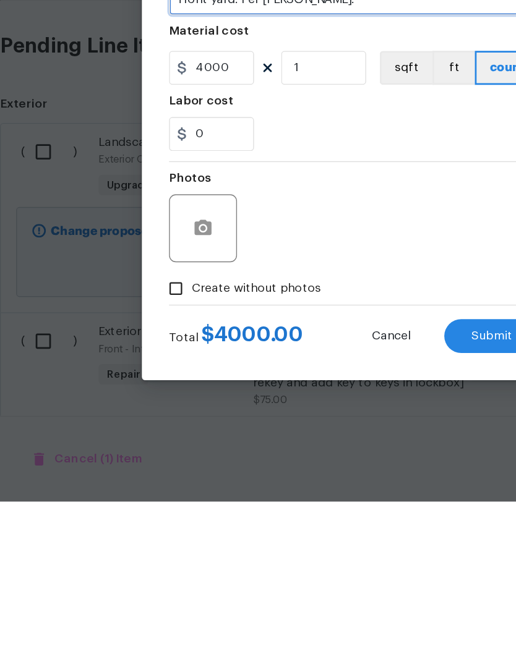
type textarea "HPM to detail — please trim both large trees at front yard and thin them to all…"
click at [346, 547] on span "Submit" at bounding box center [358, 551] width 30 height 9
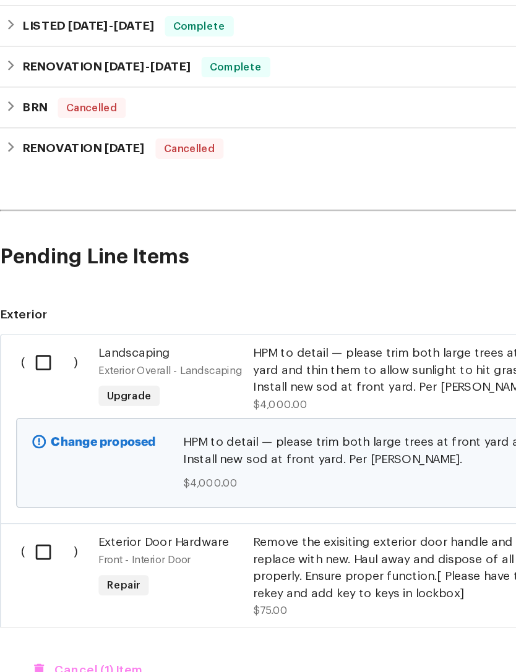
click at [36, 404] on input "checkbox" at bounding box center [36, 417] width 35 height 26
checkbox input "true"
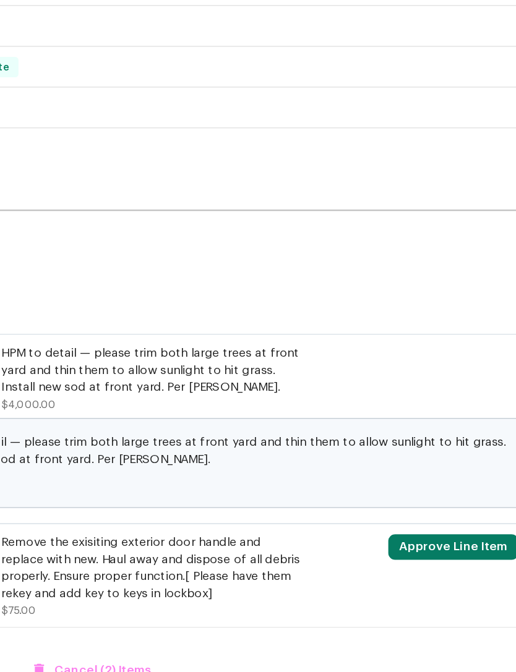
scroll to position [327, 183]
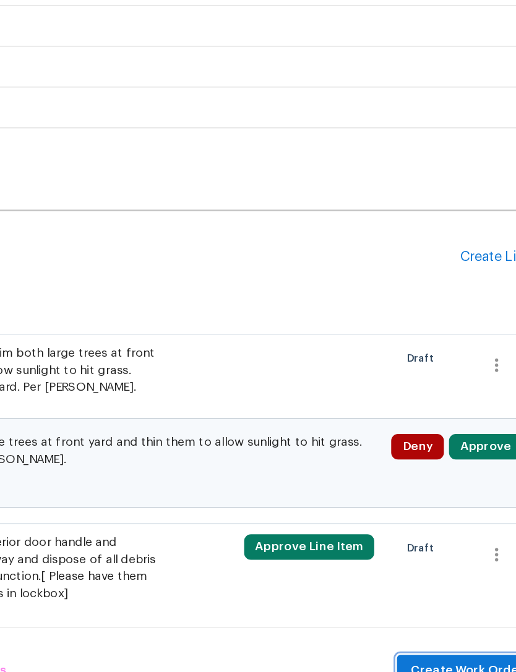
click at [404, 634] on span "Create Work Order" at bounding box center [445, 641] width 82 height 15
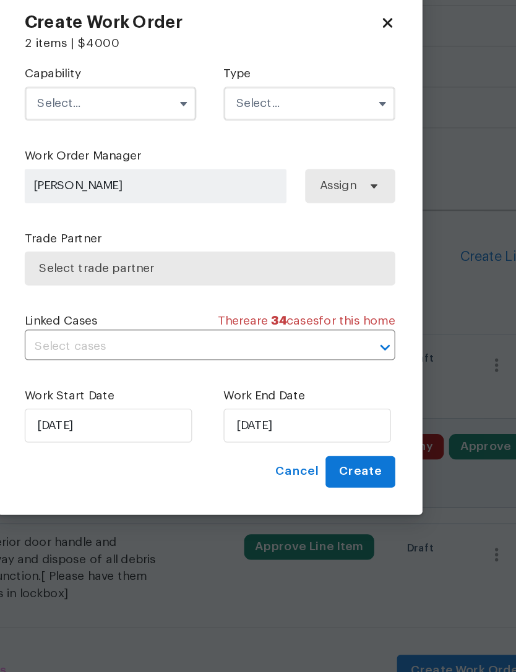
click at [123, 216] on input "text" at bounding box center [185, 228] width 125 height 25
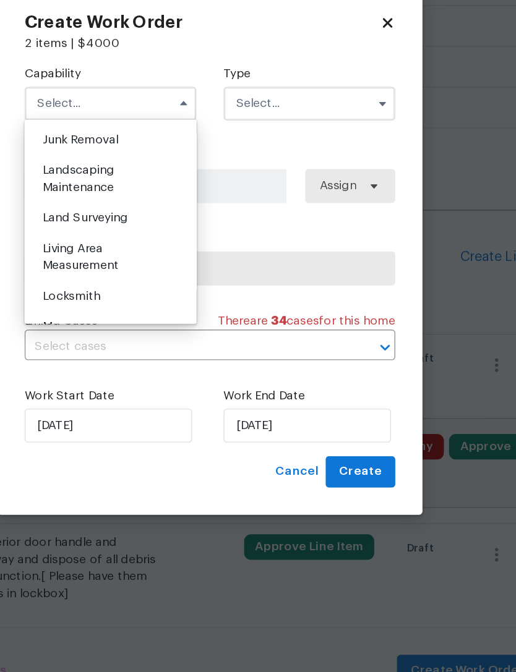
scroll to position [786, 0]
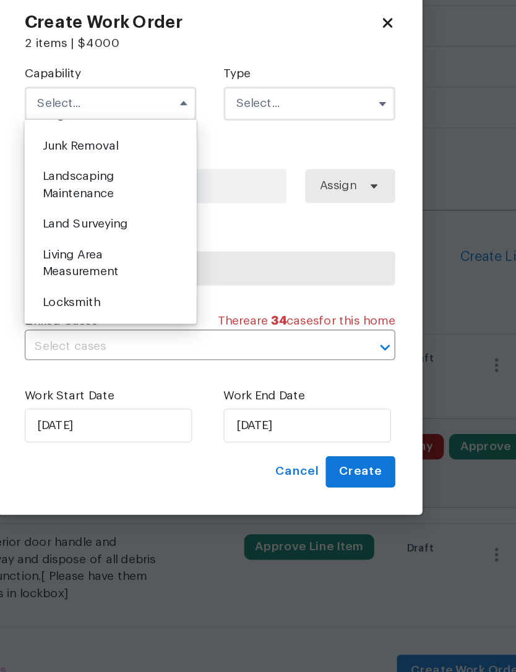
click at [136, 278] on span "Landscaping Maintenance" at bounding box center [162, 288] width 52 height 21
type input "Landscaping Maintenance"
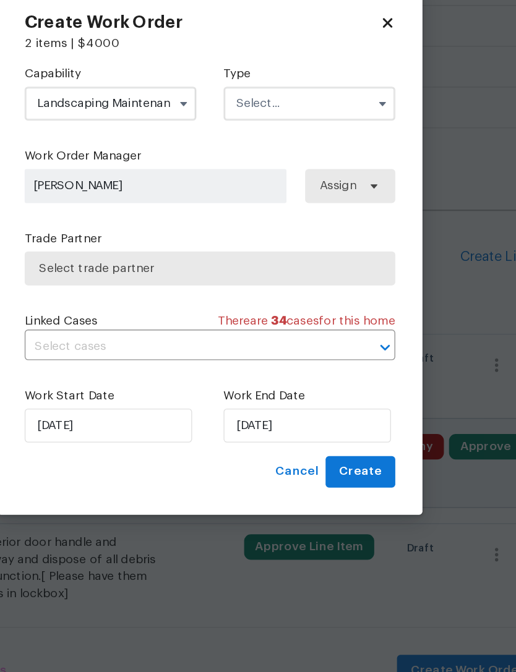
click at [268, 216] on input "text" at bounding box center [330, 228] width 125 height 25
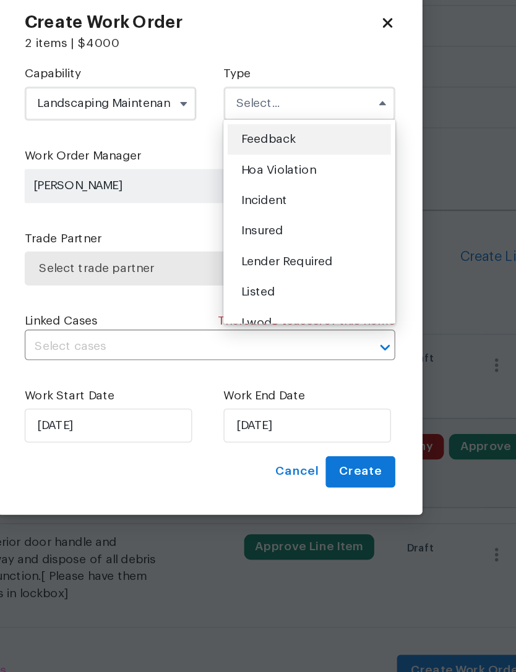
click at [271, 355] on div "Listed" at bounding box center [330, 366] width 119 height 22
type input "Listed"
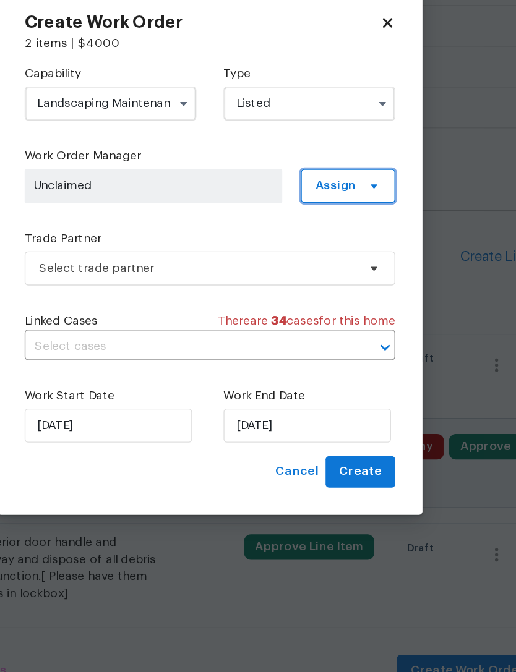
click at [324, 276] on span "Assign" at bounding box center [358, 288] width 69 height 25
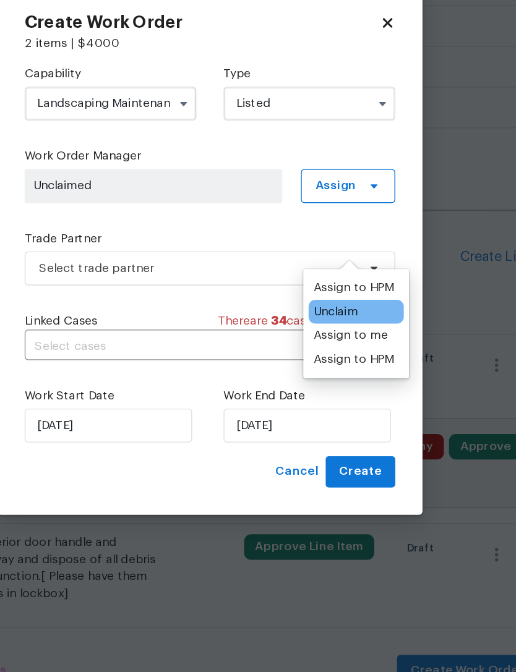
click at [333, 357] on div "Assign to HPM" at bounding box center [362, 363] width 58 height 12
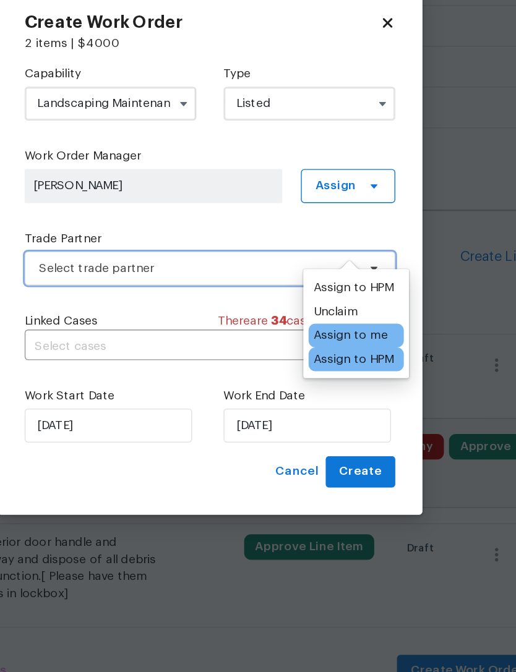
click at [134, 342] on span "Select trade partner" at bounding box center [249, 348] width 231 height 12
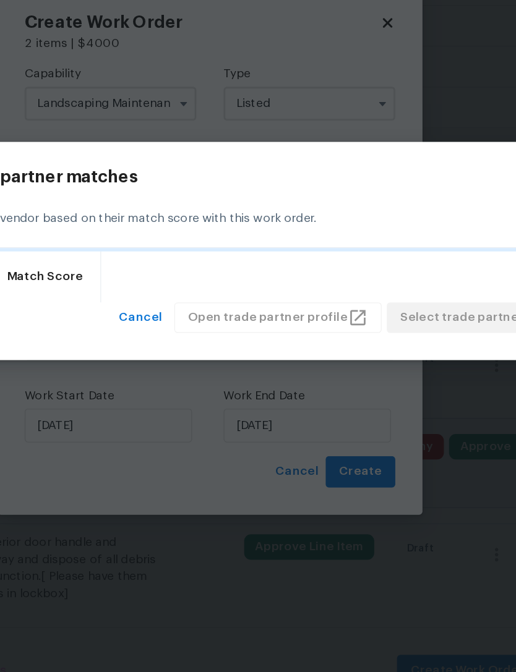
click at [74, 336] on div "Trade Partner Match Score" at bounding box center [258, 354] width 476 height 37
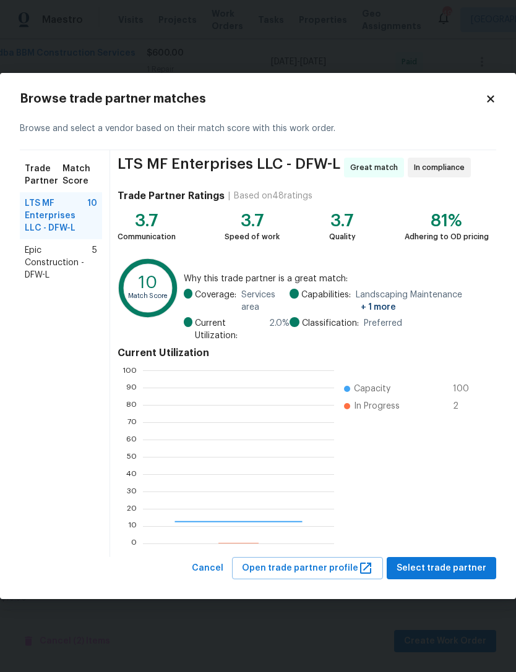
scroll to position [173, 191]
click at [43, 281] on span "Epic Construction - DFW-L" at bounding box center [58, 262] width 67 height 37
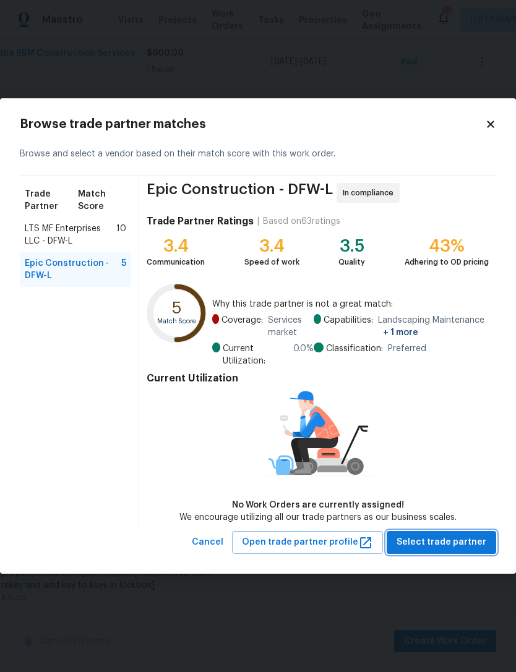
click at [445, 550] on span "Select trade partner" at bounding box center [441, 542] width 90 height 15
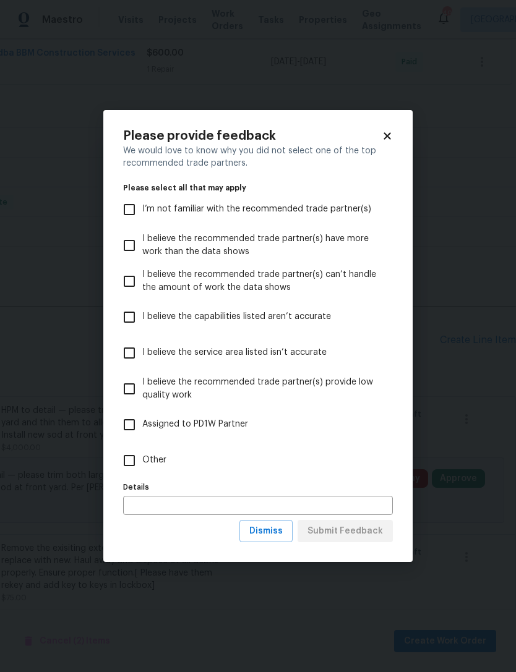
click at [126, 474] on input "Other" at bounding box center [129, 461] width 26 height 26
checkbox input "true"
click at [379, 539] on span "Submit Feedback" at bounding box center [344, 531] width 75 height 15
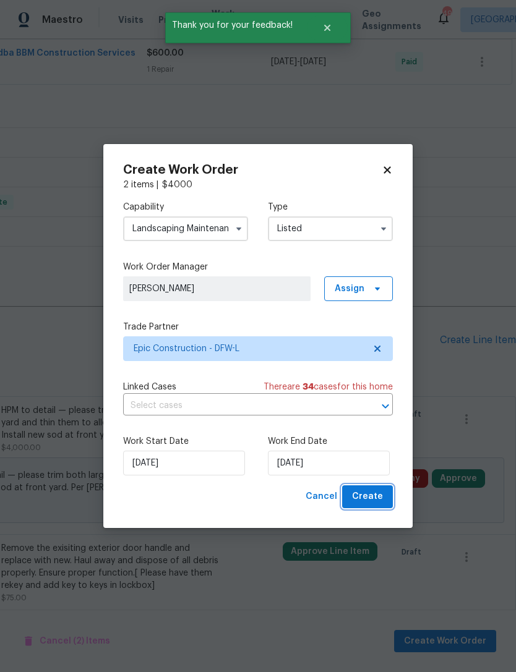
click at [383, 508] on button "Create" at bounding box center [367, 496] width 51 height 23
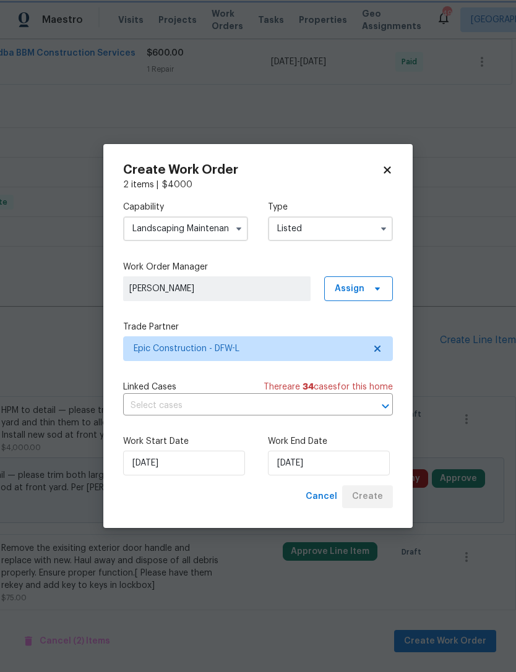
checkbox input "false"
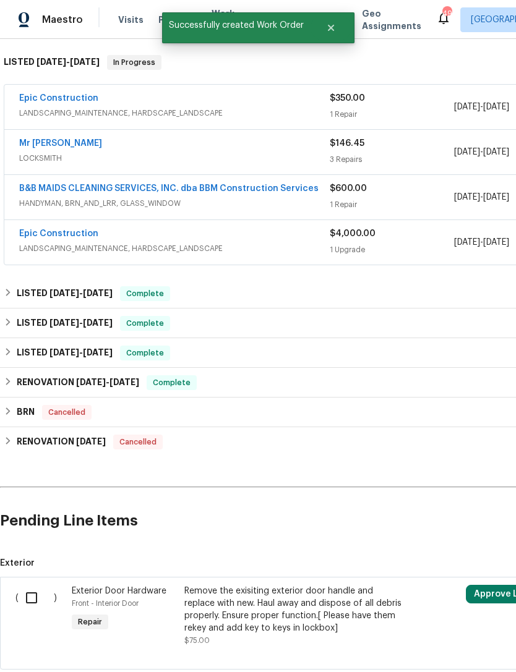
scroll to position [190, 0]
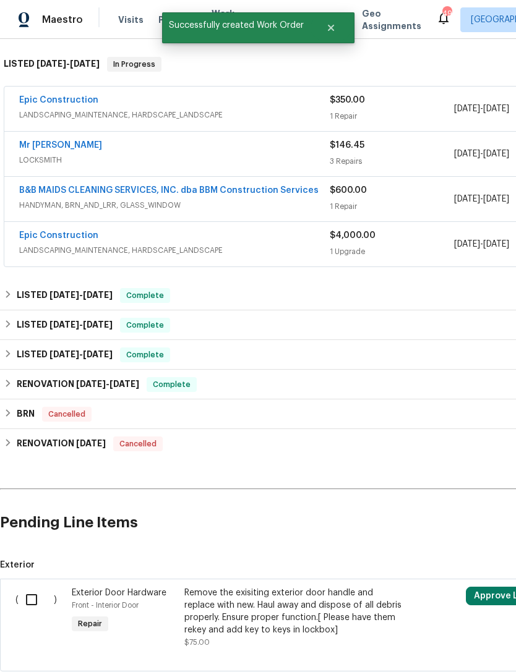
click at [57, 231] on link "Epic Construction" at bounding box center [58, 235] width 79 height 9
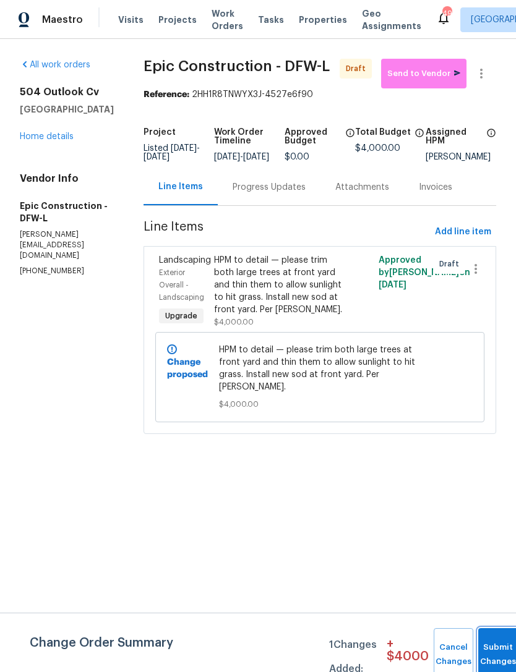
click at [488, 643] on button "Submit Changes" at bounding box center [498, 654] width 40 height 53
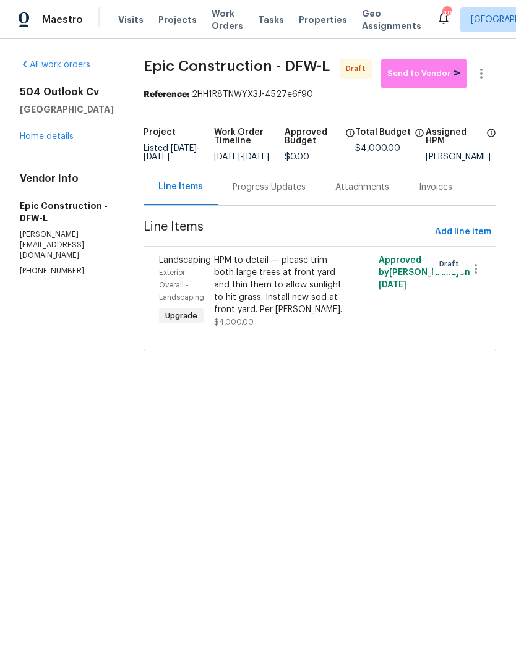
click at [235, 205] on div "Progress Updates" at bounding box center [269, 187] width 103 height 36
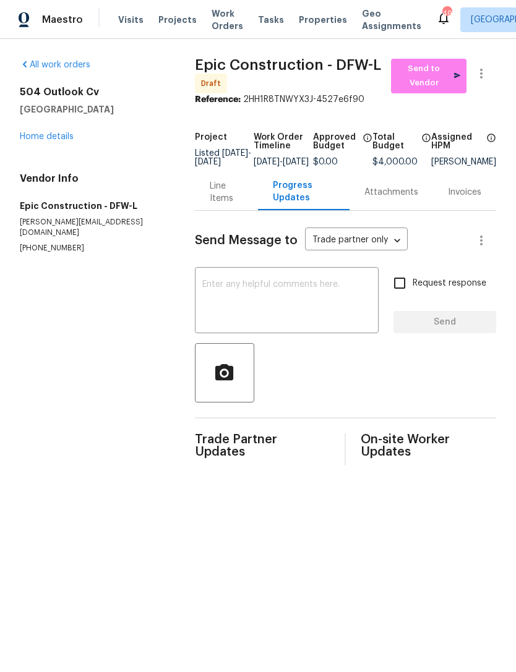
click at [205, 311] on textarea at bounding box center [286, 301] width 169 height 43
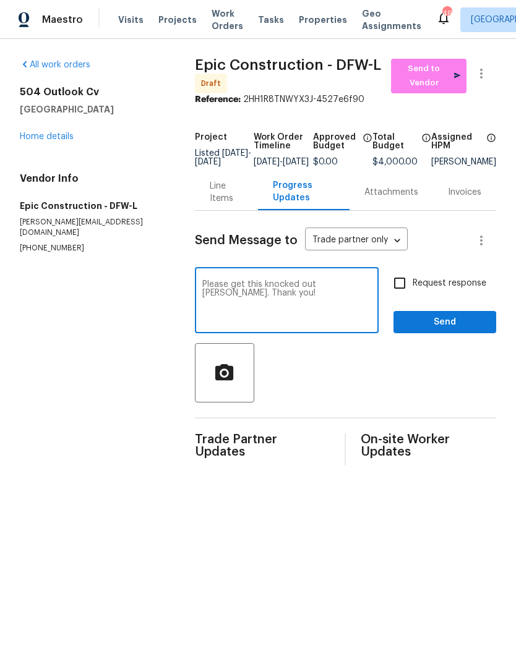
type textarea "Please get this knocked out asap. Thank you!"
click at [394, 290] on input "Request response" at bounding box center [399, 283] width 26 height 26
checkbox input "true"
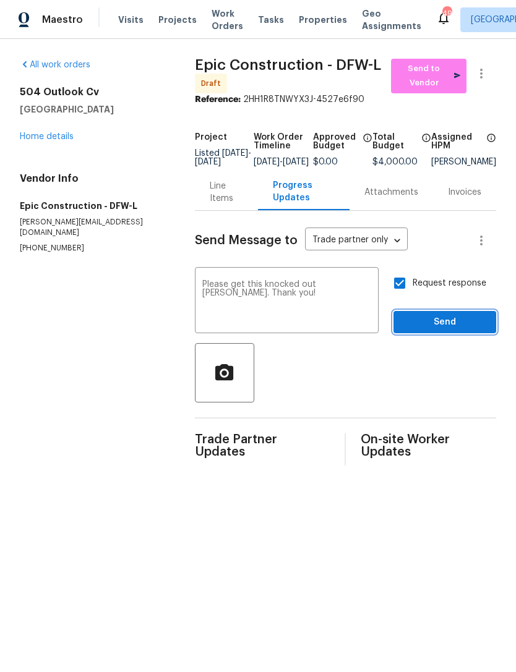
click at [446, 330] on span "Send" at bounding box center [444, 322] width 83 height 15
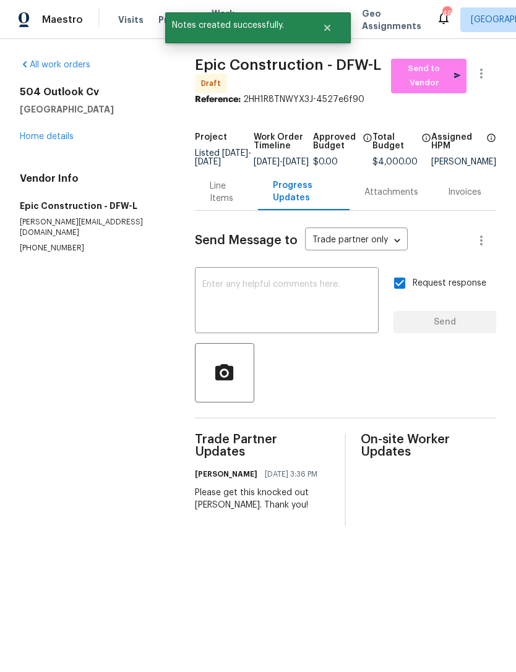
click at [50, 135] on link "Home details" at bounding box center [47, 136] width 54 height 9
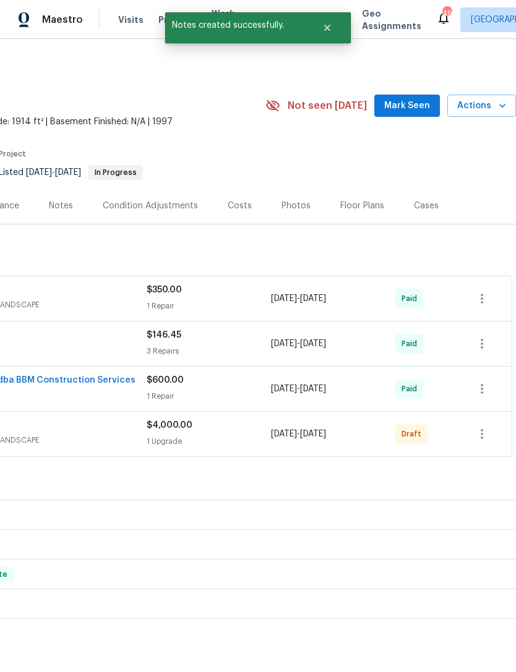
scroll to position [0, 183]
click at [480, 437] on icon "button" at bounding box center [481, 434] width 15 height 15
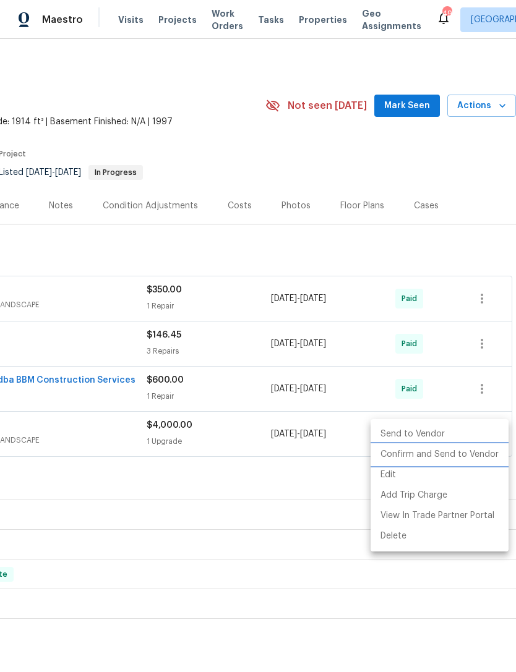
click at [459, 460] on li "Confirm and Send to Vendor" at bounding box center [439, 454] width 138 height 20
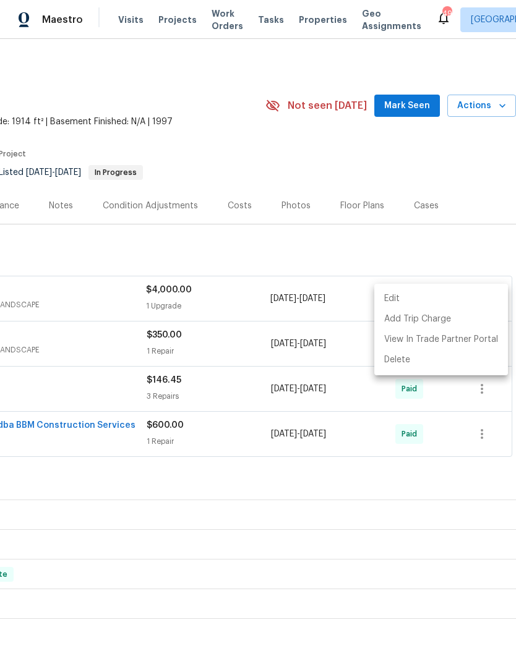
click at [422, 108] on div at bounding box center [258, 336] width 516 height 672
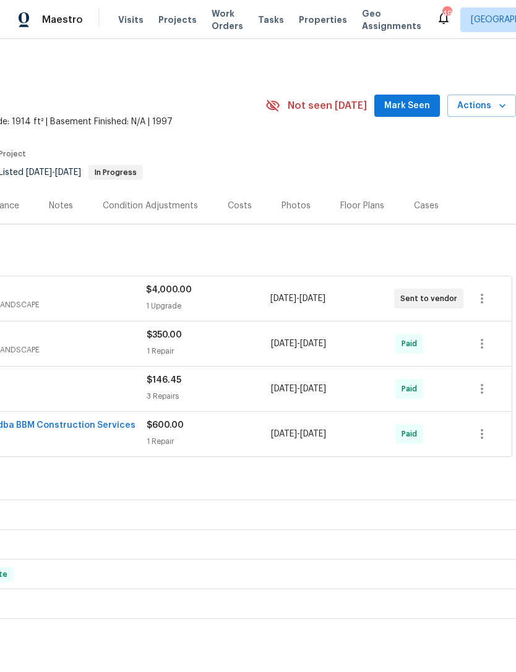
click at [403, 105] on span "Mark Seen" at bounding box center [407, 105] width 46 height 15
click at [60, 208] on div "Notes" at bounding box center [61, 206] width 24 height 12
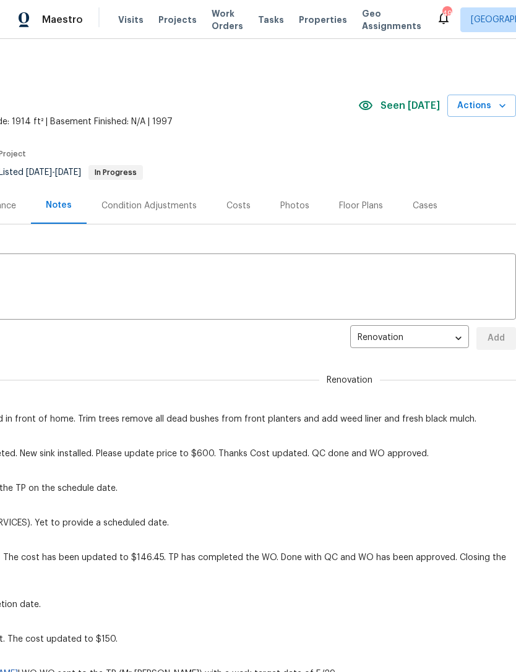
click at [95, 270] on textarea at bounding box center [166, 287] width 684 height 43
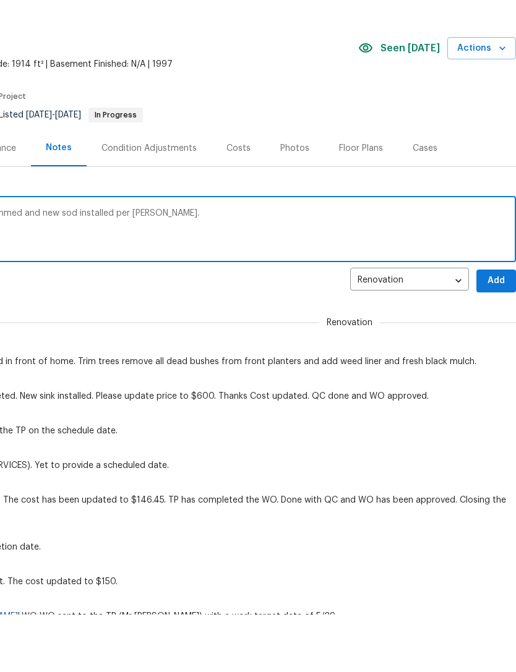
scroll to position [0, 183]
type textarea "Created lwo to have trees in front yard trimmed and new sod installed per Zack …"
click at [491, 331] on span "Add" at bounding box center [496, 338] width 20 height 15
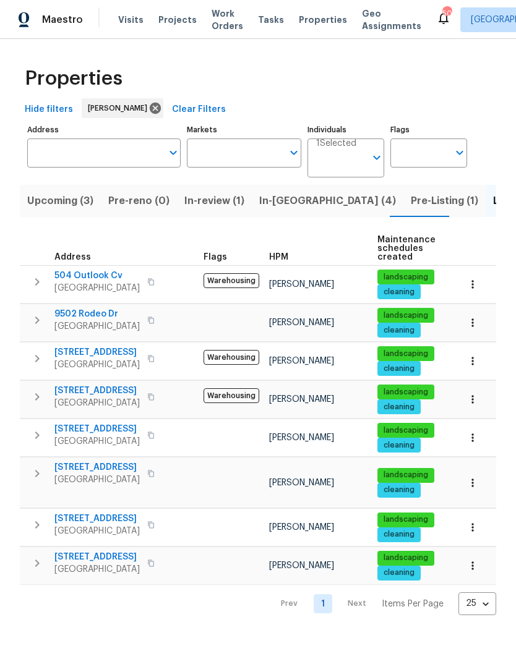
click at [410, 201] on span "Pre-Listing (1)" at bounding box center [443, 200] width 67 height 17
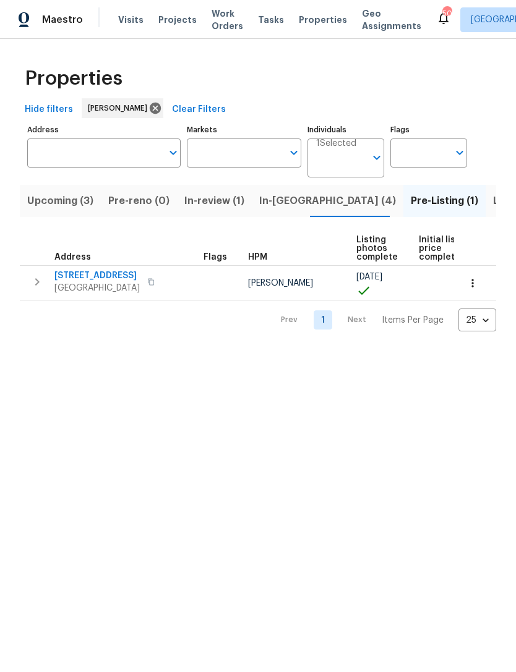
click at [290, 202] on span "In-[GEOGRAPHIC_DATA] (4)" at bounding box center [327, 200] width 137 height 17
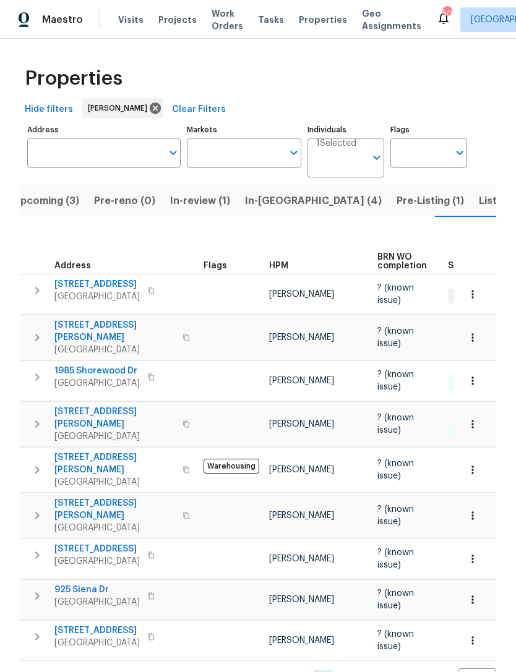
scroll to position [25, 0]
click at [478, 192] on span "Listed (8)" at bounding box center [501, 200] width 47 height 17
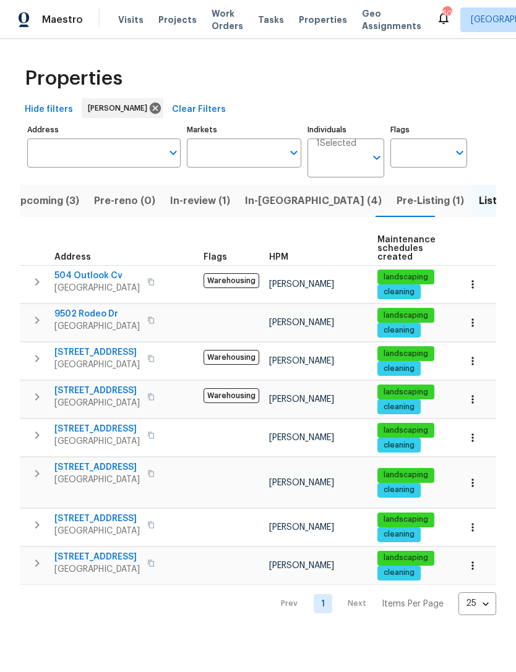
click at [54, 204] on span "Upcoming (3)" at bounding box center [46, 200] width 66 height 17
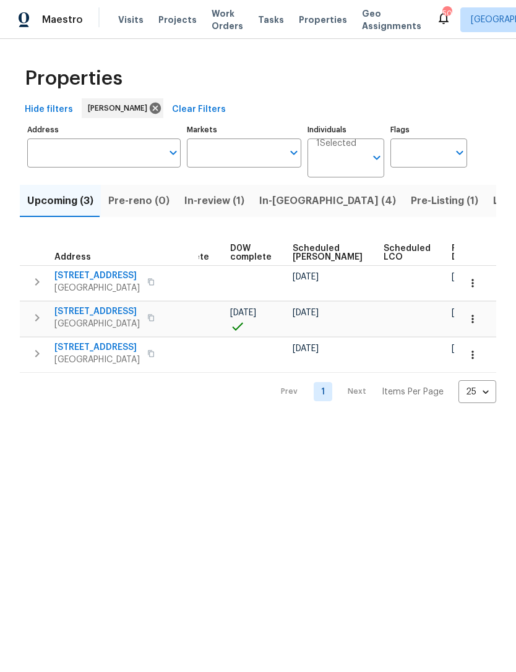
scroll to position [0, 310]
click at [493, 208] on span "Listed (8)" at bounding box center [516, 200] width 47 height 17
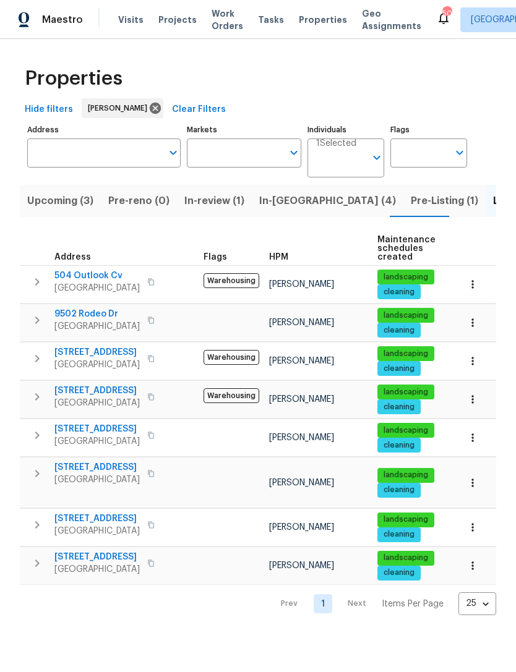
click at [283, 199] on span "In-[GEOGRAPHIC_DATA] (4)" at bounding box center [327, 200] width 137 height 17
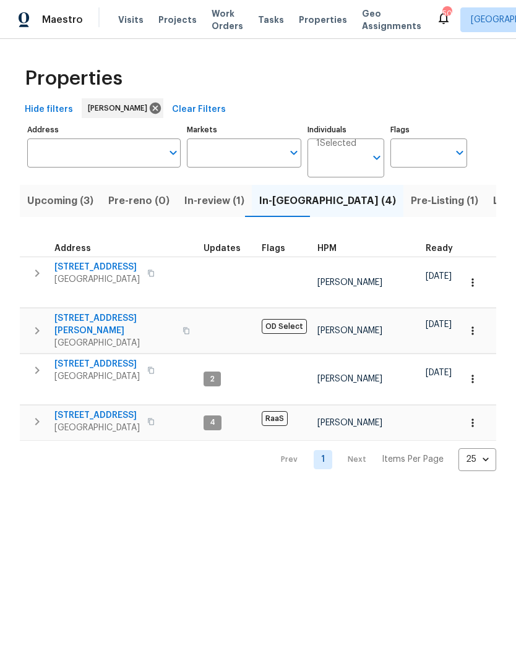
scroll to position [0, -1]
click at [91, 370] on span "[GEOGRAPHIC_DATA]" at bounding box center [96, 376] width 85 height 12
click at [493, 205] on span "Listed (8)" at bounding box center [516, 200] width 47 height 17
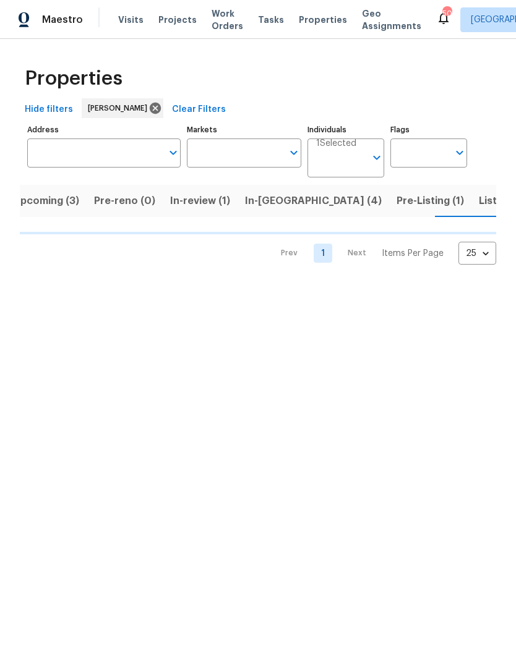
scroll to position [0, 14]
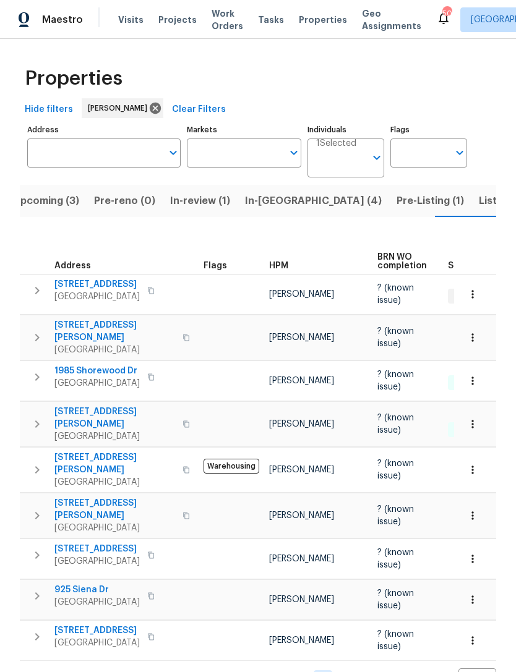
click at [362, 163] on input "Individuals" at bounding box center [340, 162] width 49 height 29
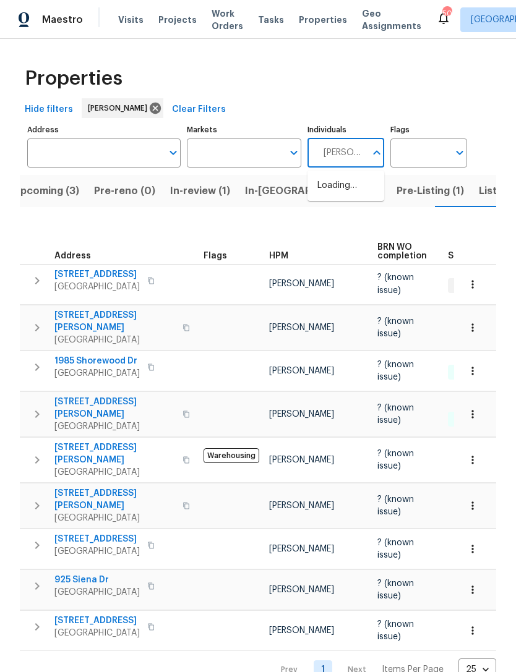
type input "[PERSON_NAME]"
click at [354, 196] on li "[PERSON_NAME]" at bounding box center [345, 192] width 57 height 26
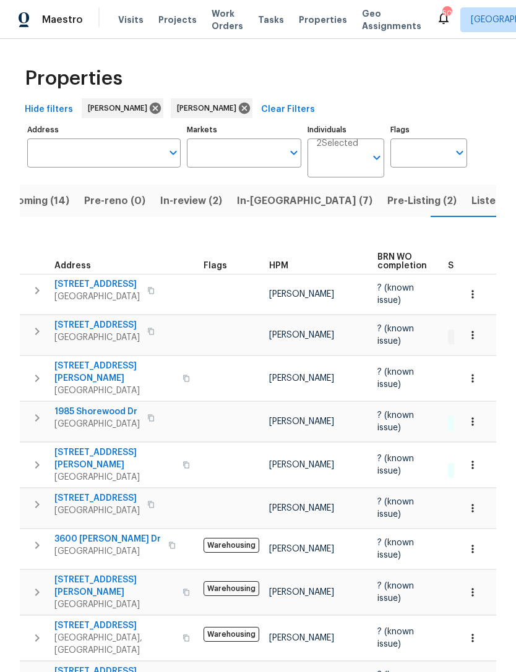
click at [471, 207] on span "Listed (18)" at bounding box center [496, 200] width 51 height 17
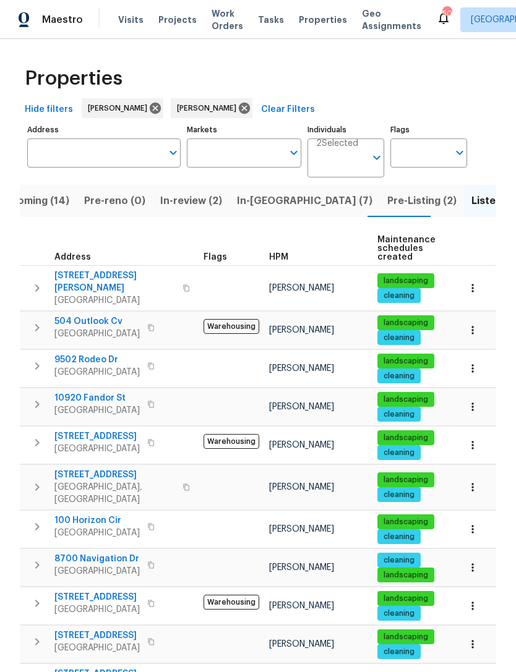
click at [365, 160] on input "Individuals" at bounding box center [340, 162] width 49 height 29
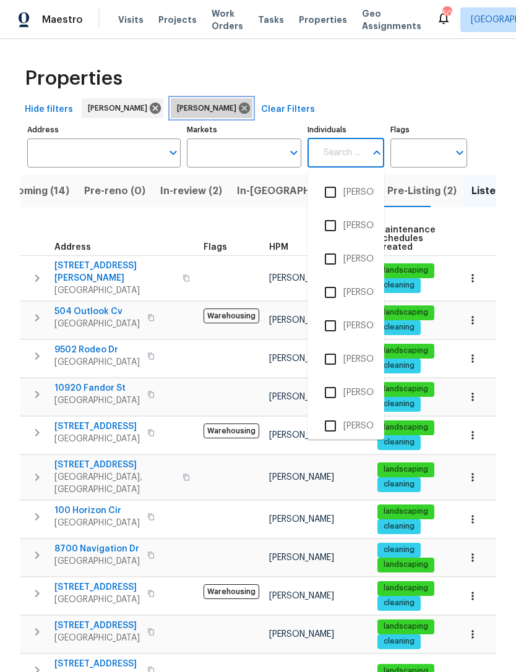
click at [240, 103] on icon at bounding box center [244, 108] width 11 height 11
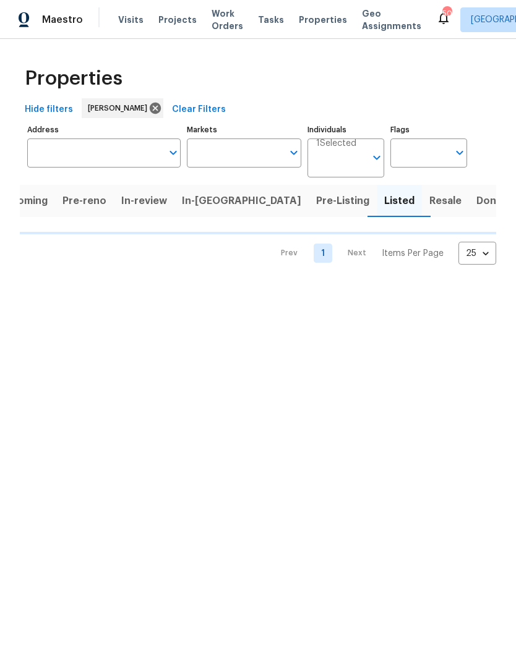
scroll to position [0, 11]
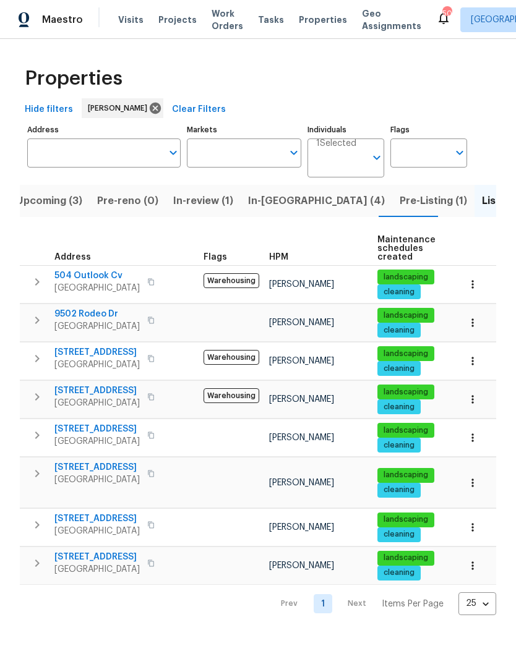
click at [341, 161] on input "Individuals" at bounding box center [340, 162] width 49 height 29
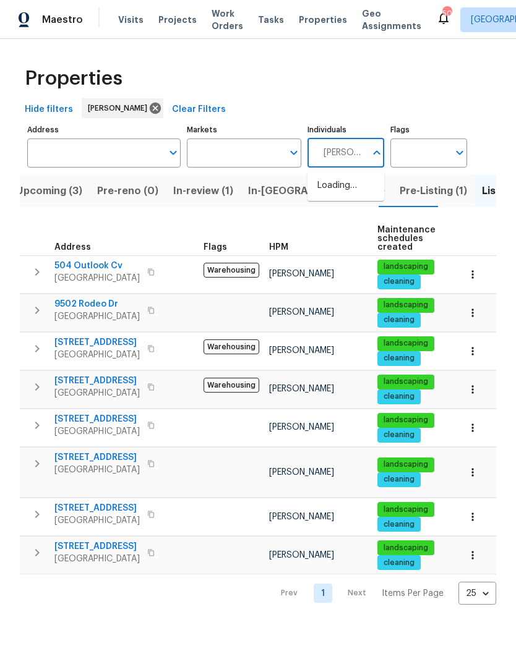
type input "Todd jorgenson"
click at [358, 195] on li "Todd Jorgenson" at bounding box center [345, 192] width 57 height 26
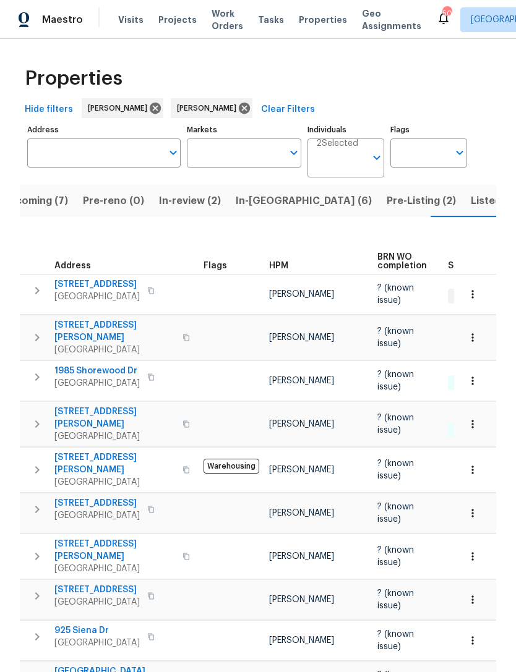
click at [51, 138] on input "Address" at bounding box center [94, 152] width 135 height 29
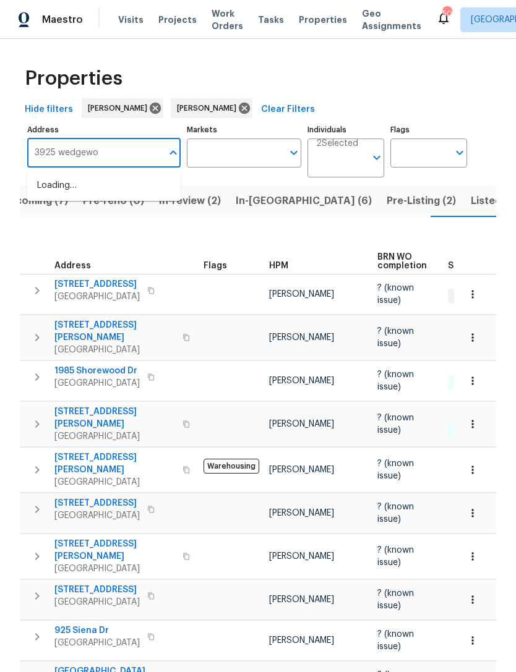
type input "3925 wedgew"
click at [239, 106] on icon at bounding box center [244, 108] width 11 height 11
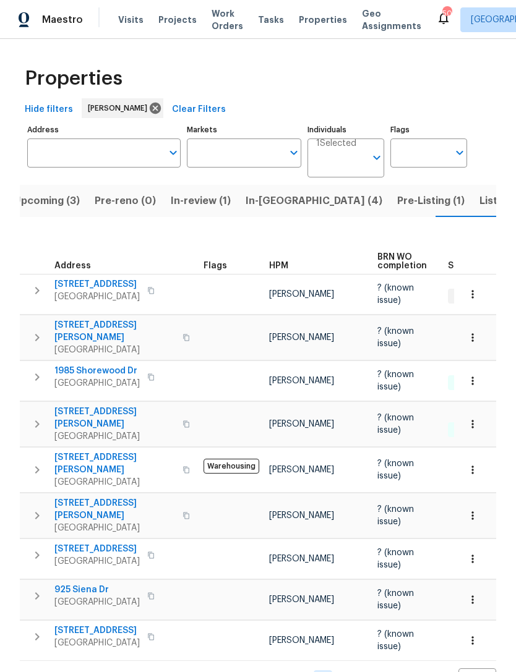
scroll to position [0, 14]
click at [471, 209] on button "Listed (8)" at bounding box center [502, 201] width 62 height 32
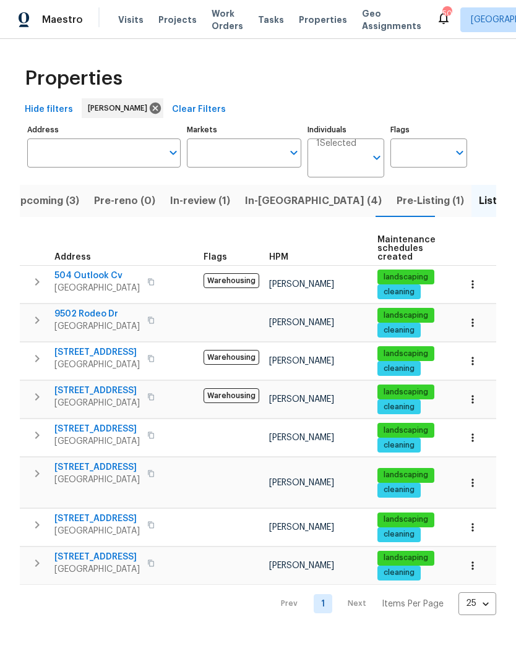
click at [396, 203] on span "Pre-Listing (1)" at bounding box center [429, 200] width 67 height 17
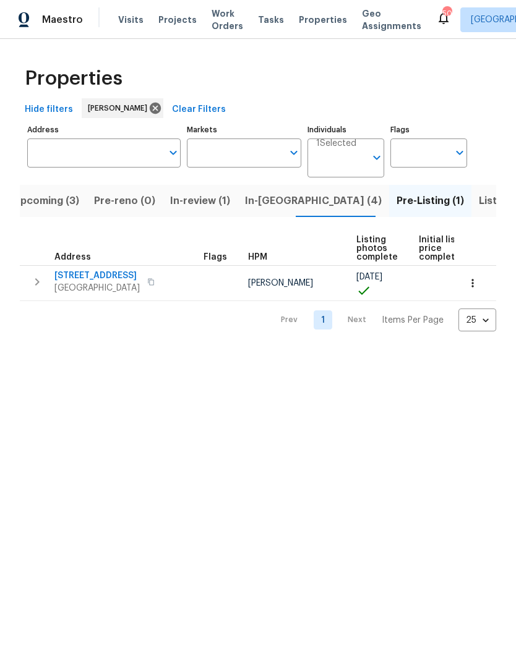
click at [92, 280] on span "8712 Trace Ridge Pkwy" at bounding box center [96, 276] width 85 height 12
click at [283, 195] on span "In-reno (4)" at bounding box center [313, 200] width 137 height 17
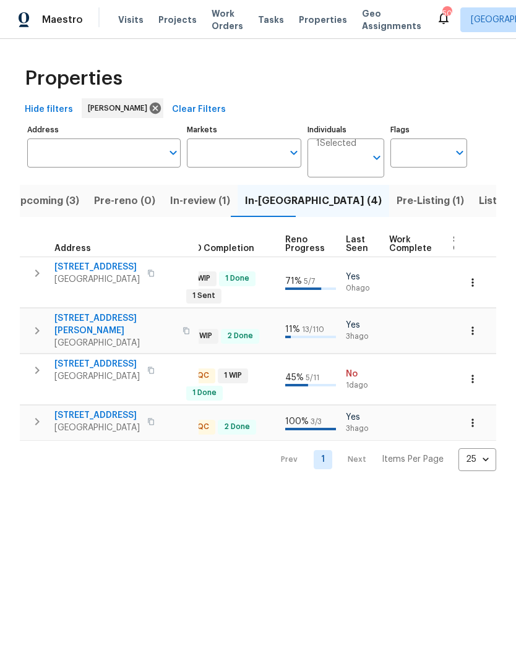
scroll to position [0, 487]
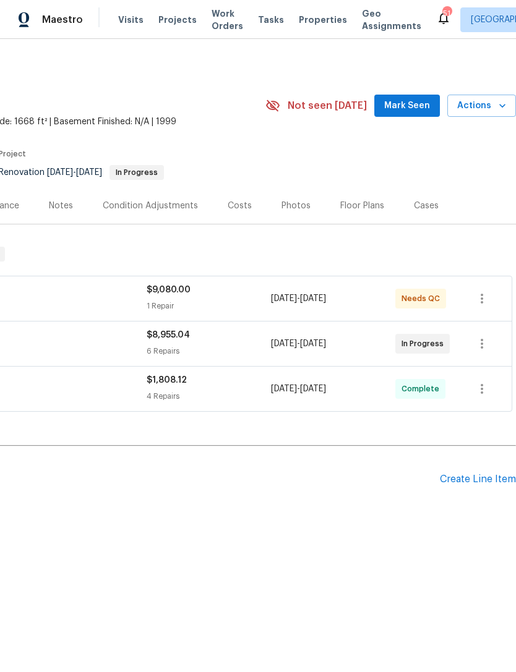
scroll to position [0, 183]
click at [417, 112] on span "Mark Seen" at bounding box center [407, 105] width 46 height 15
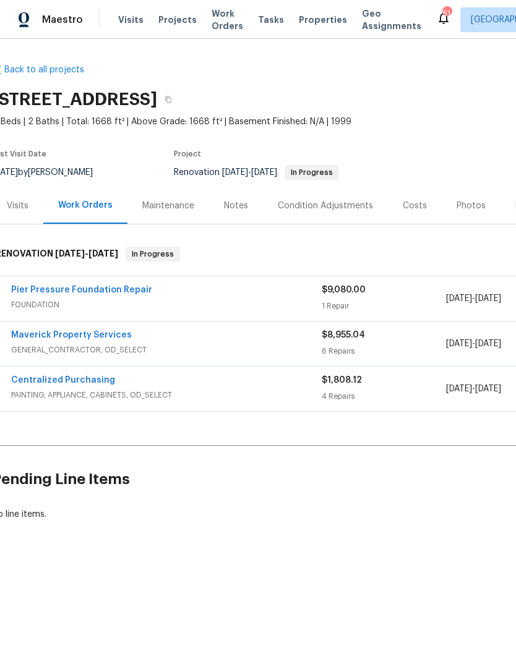
scroll to position [0, 6]
click at [248, 211] on div "Notes" at bounding box center [238, 205] width 54 height 36
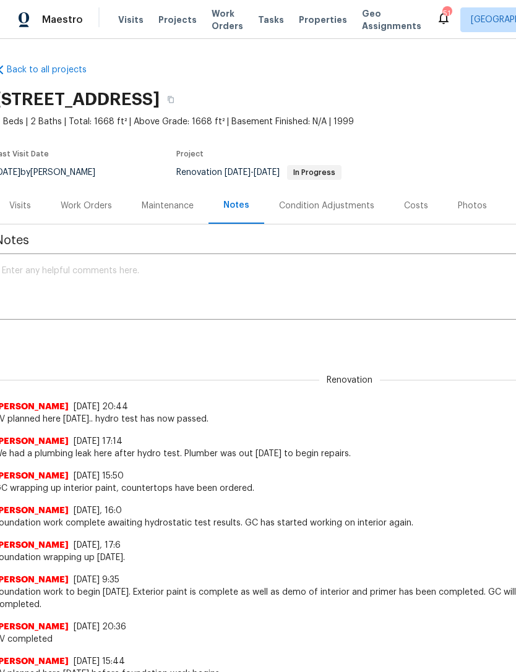
click at [40, 281] on textarea at bounding box center [344, 287] width 684 height 43
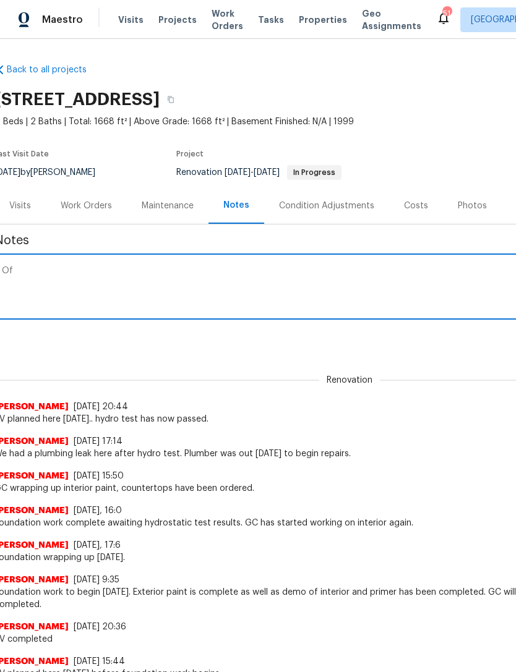
type textarea "O"
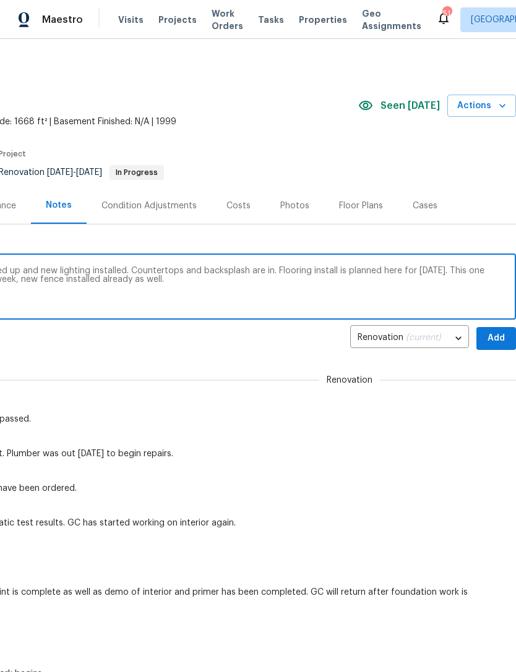
scroll to position [0, 183]
type textarea "PV completed today. Interior paint wrapped up and new lighting installed. Count…"
click at [491, 337] on span "Add" at bounding box center [496, 338] width 20 height 15
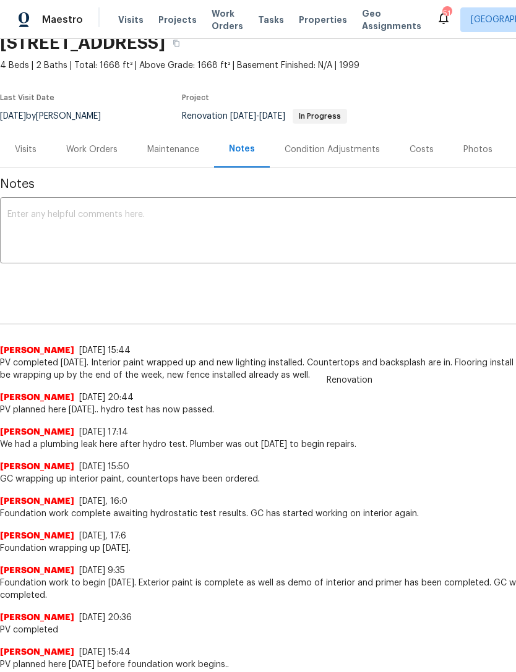
scroll to position [56, 0]
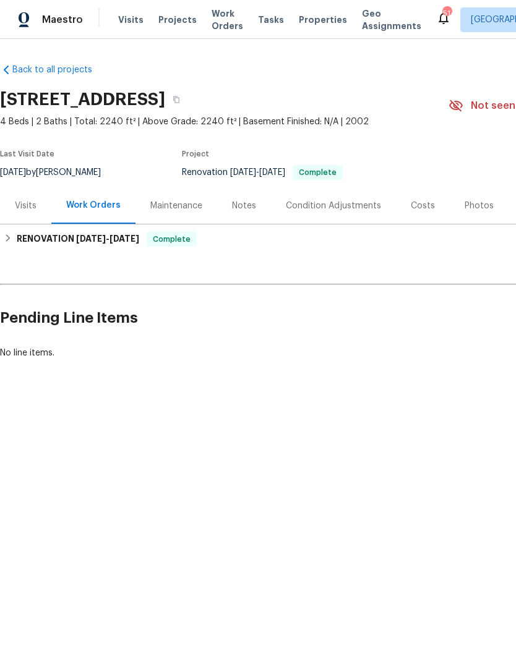
click at [467, 212] on div "Photos" at bounding box center [478, 205] width 59 height 36
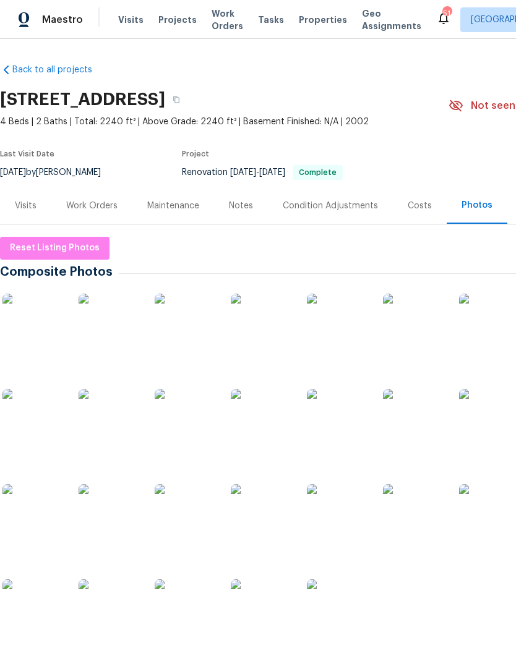
click at [30, 336] on img at bounding box center [33, 325] width 62 height 62
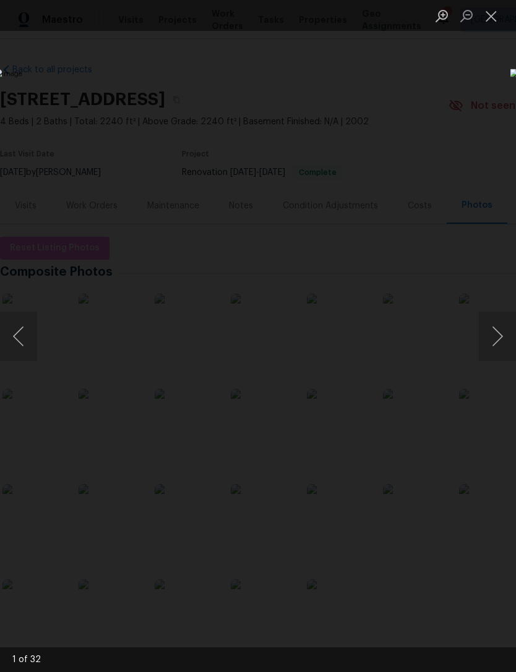
click at [489, 338] on button "Next image" at bounding box center [496, 336] width 37 height 49
click at [486, 343] on button "Next image" at bounding box center [496, 336] width 37 height 49
click at [483, 346] on button "Next image" at bounding box center [496, 336] width 37 height 49
click at [483, 344] on button "Next image" at bounding box center [496, 336] width 37 height 49
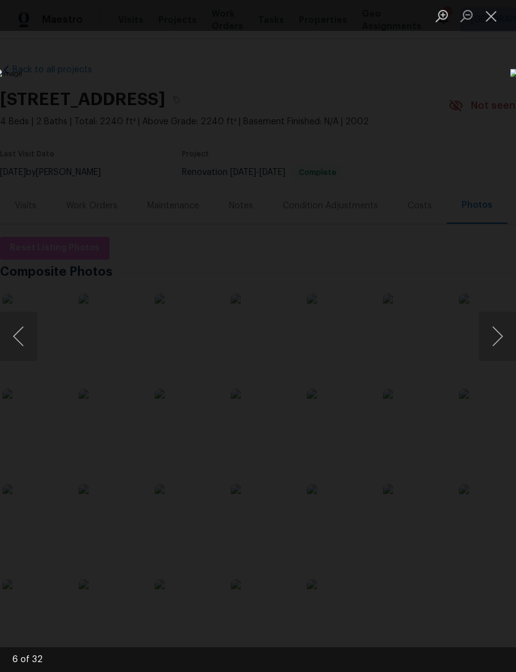
click at [483, 346] on button "Next image" at bounding box center [496, 336] width 37 height 49
click at [17, 335] on button "Previous image" at bounding box center [18, 336] width 37 height 49
click at [493, 347] on button "Next image" at bounding box center [496, 336] width 37 height 49
click at [493, 342] on button "Next image" at bounding box center [496, 336] width 37 height 49
click at [493, 343] on button "Next image" at bounding box center [496, 336] width 37 height 49
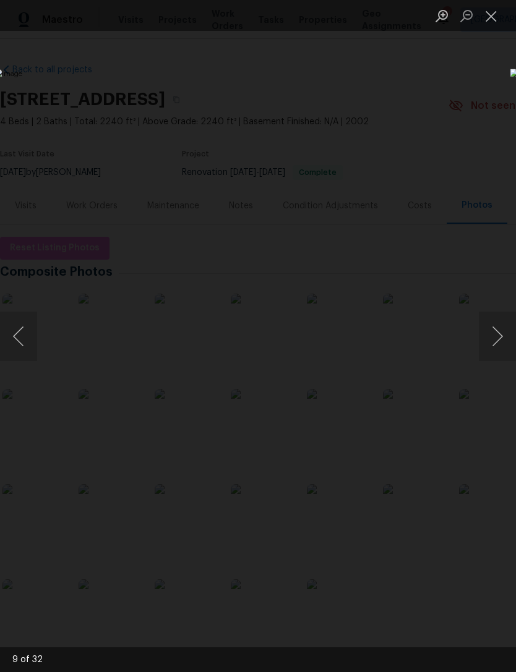
click at [495, 343] on button "Next image" at bounding box center [496, 336] width 37 height 49
click at [496, 340] on button "Next image" at bounding box center [496, 336] width 37 height 49
click at [493, 342] on button "Next image" at bounding box center [496, 336] width 37 height 49
click at [488, 349] on button "Next image" at bounding box center [496, 336] width 37 height 49
click at [492, 352] on button "Next image" at bounding box center [496, 336] width 37 height 49
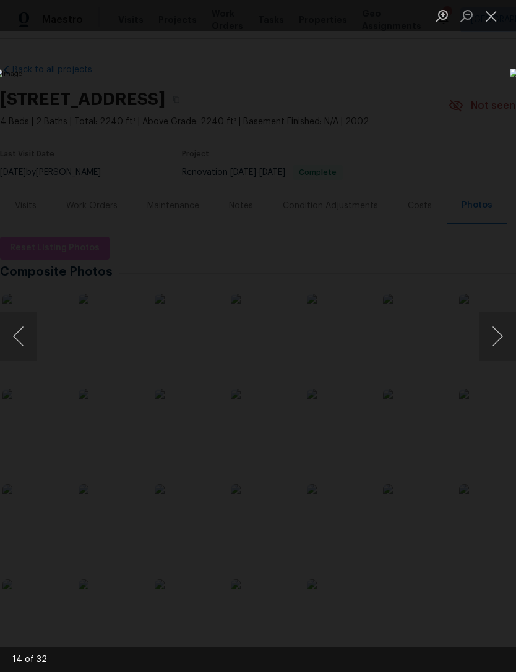
click at [491, 351] on button "Next image" at bounding box center [496, 336] width 37 height 49
click at [489, 352] on button "Next image" at bounding box center [496, 336] width 37 height 49
click at [489, 354] on button "Next image" at bounding box center [496, 336] width 37 height 49
click at [490, 353] on button "Next image" at bounding box center [496, 336] width 37 height 49
click at [488, 355] on button "Next image" at bounding box center [496, 336] width 37 height 49
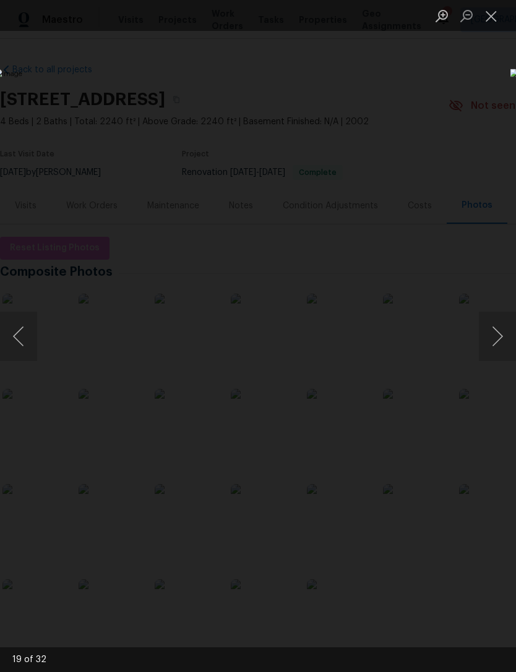
click at [490, 359] on button "Next image" at bounding box center [496, 336] width 37 height 49
click at [491, 359] on button "Next image" at bounding box center [496, 336] width 37 height 49
click at [490, 359] on button "Next image" at bounding box center [496, 336] width 37 height 49
click at [491, 360] on button "Next image" at bounding box center [496, 336] width 37 height 49
click at [492, 359] on button "Next image" at bounding box center [496, 336] width 37 height 49
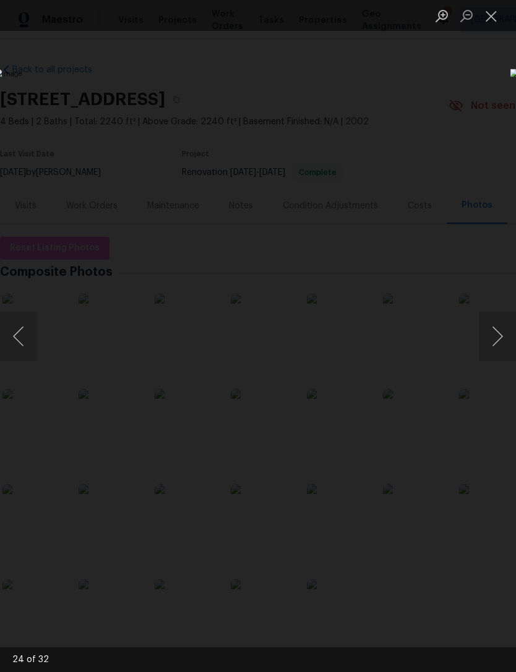
click at [493, 360] on button "Next image" at bounding box center [496, 336] width 37 height 49
click at [494, 358] on button "Next image" at bounding box center [496, 336] width 37 height 49
click at [496, 356] on button "Next image" at bounding box center [496, 336] width 37 height 49
click at [491, 339] on button "Next image" at bounding box center [496, 336] width 37 height 49
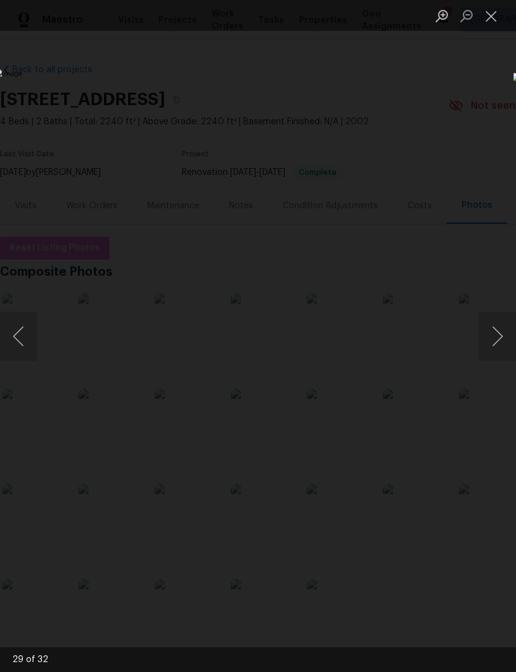
click at [28, 335] on button "Previous image" at bounding box center [18, 336] width 37 height 49
click at [508, 341] on button "Next image" at bounding box center [496, 336] width 37 height 49
click at [500, 341] on button "Next image" at bounding box center [496, 336] width 37 height 49
click at [496, 341] on button "Next image" at bounding box center [496, 336] width 37 height 49
click at [496, 339] on button "Next image" at bounding box center [496, 336] width 37 height 49
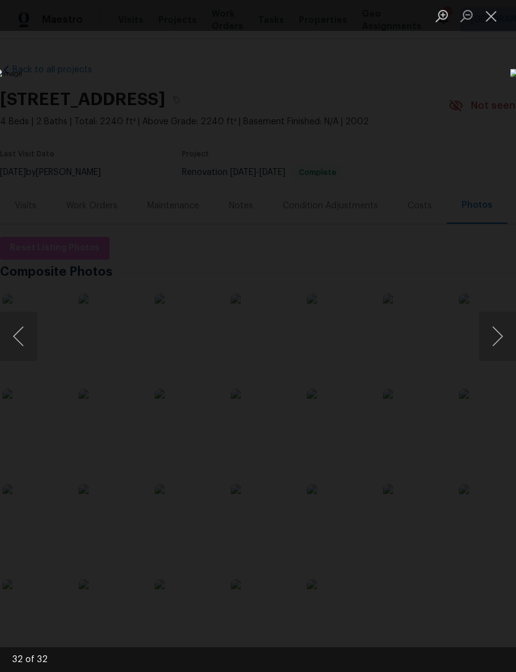
click at [495, 342] on button "Next image" at bounding box center [496, 336] width 37 height 49
click at [493, 346] on button "Next image" at bounding box center [496, 336] width 37 height 49
click at [491, 347] on button "Next image" at bounding box center [496, 336] width 37 height 49
click at [491, 346] on button "Next image" at bounding box center [496, 336] width 37 height 49
click at [490, 16] on button "Close lightbox" at bounding box center [490, 16] width 25 height 22
